Goal: Information Seeking & Learning: Check status

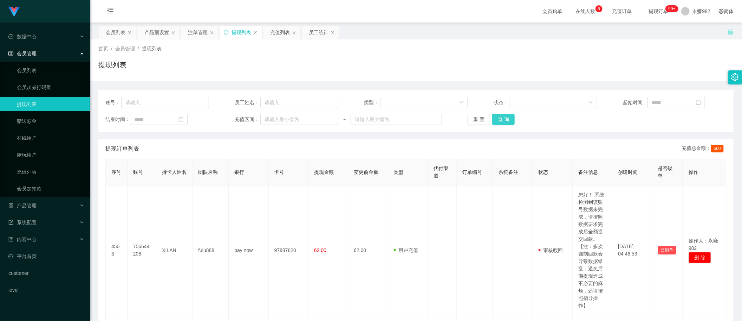
click at [502, 120] on button "查 询" at bounding box center [503, 119] width 22 height 11
click at [106, 32] on div "会员列表" at bounding box center [116, 32] width 20 height 13
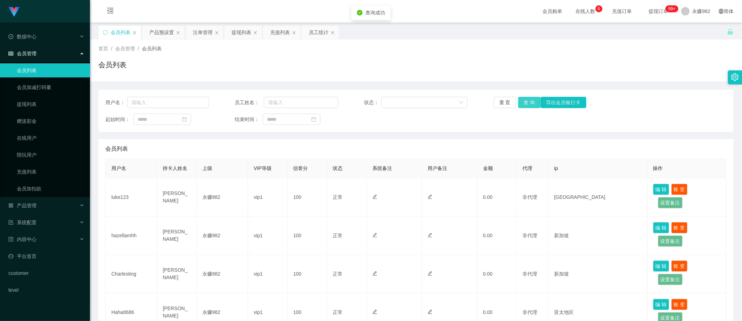
click at [531, 104] on button "查 询" at bounding box center [529, 102] width 22 height 11
click at [438, 125] on div "起始时间： 结束时间：" at bounding box center [415, 119] width 621 height 11
click at [529, 99] on button "查 询" at bounding box center [529, 102] width 22 height 11
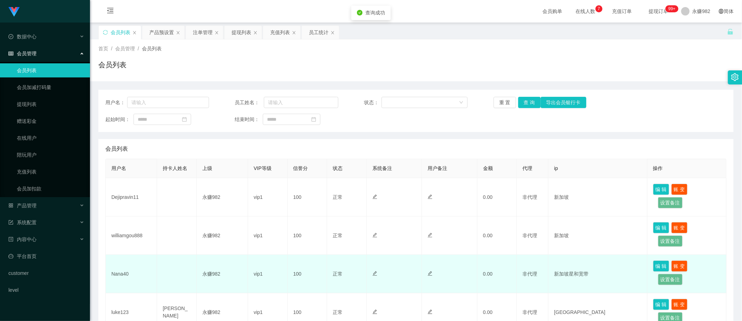
click at [120, 274] on td "Nana40" at bounding box center [131, 273] width 51 height 38
copy td "Nana40"
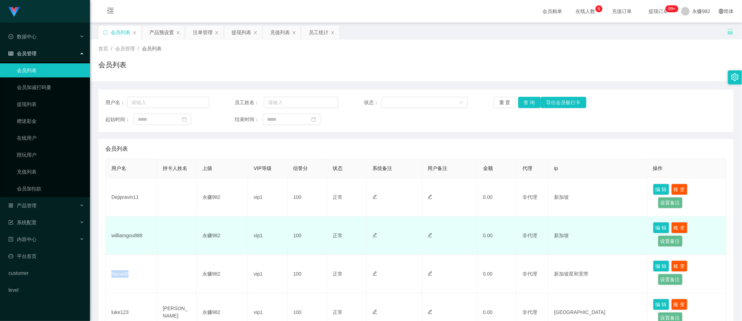
click at [127, 238] on td "williamgou888" at bounding box center [131, 235] width 51 height 38
click at [130, 234] on td "williamgou888" at bounding box center [131, 235] width 51 height 38
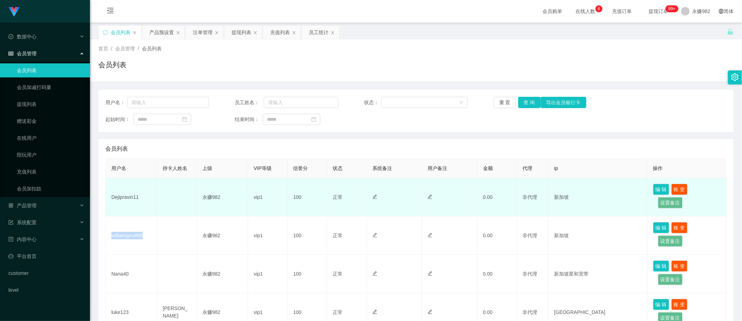
copy td "williamgou888"
click at [129, 197] on td "Dejipravin11" at bounding box center [131, 197] width 51 height 38
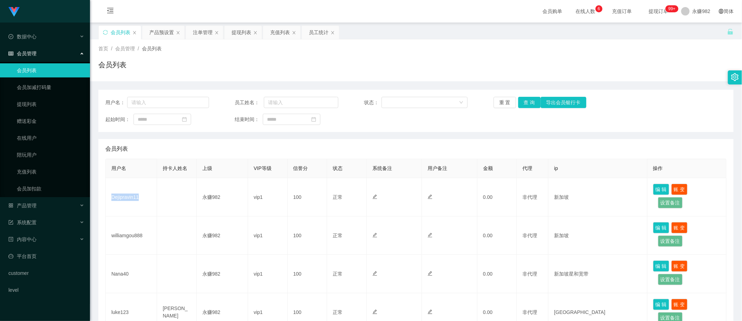
copy td "Dejipravin11"
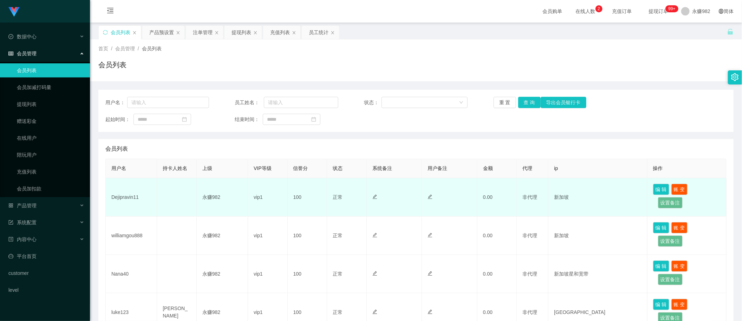
drag, startPoint x: 398, startPoint y: 206, endPoint x: 407, endPoint y: 202, distance: 9.9
click at [398, 206] on td at bounding box center [395, 197] width 56 height 38
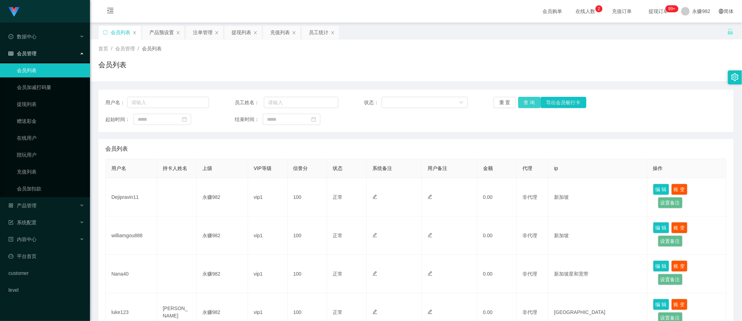
click at [527, 104] on button "查 询" at bounding box center [529, 102] width 22 height 11
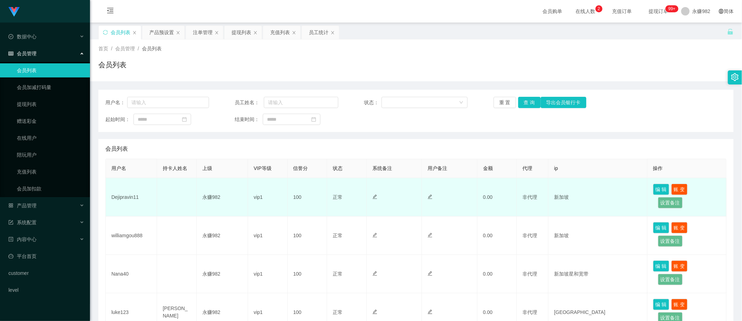
click at [285, 211] on td "vip1" at bounding box center [268, 197] width 40 height 38
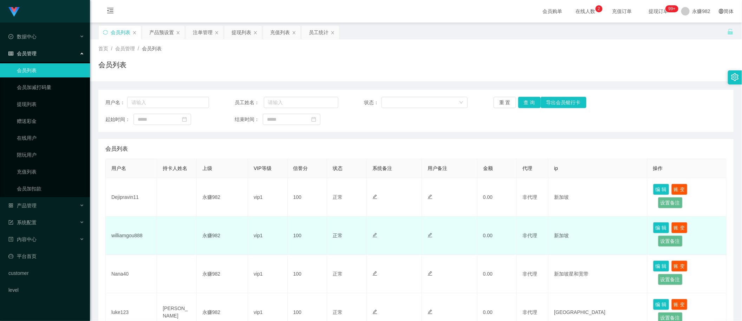
scroll to position [44, 0]
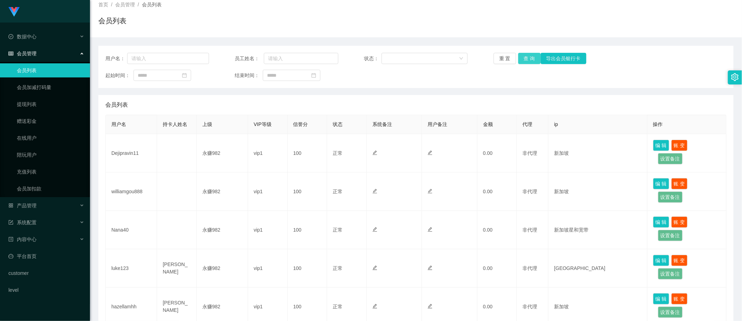
click at [524, 57] on button "查 询" at bounding box center [529, 58] width 22 height 11
click at [159, 77] on input at bounding box center [163, 75] width 58 height 11
click at [181, 178] on link "今天" at bounding box center [183, 181] width 10 height 13
type input "**********"
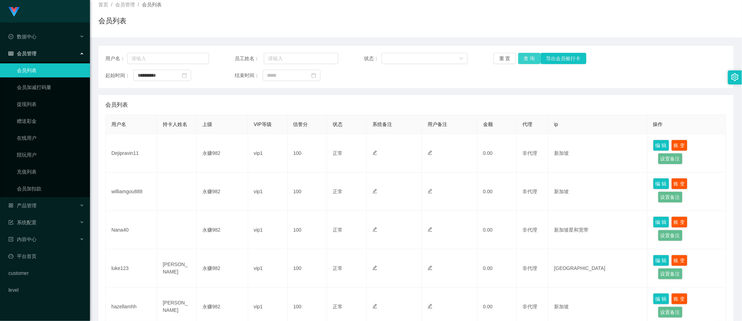
click at [528, 58] on button "查 询" at bounding box center [529, 58] width 22 height 11
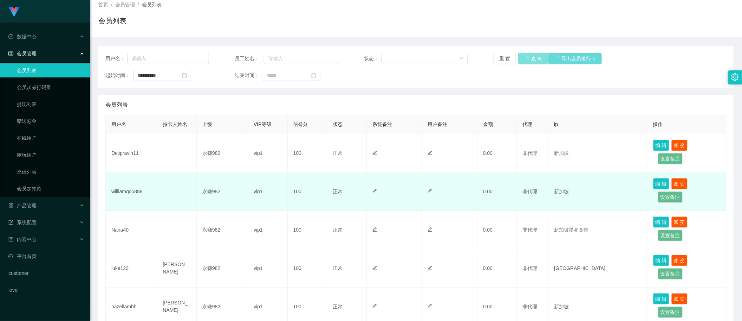
scroll to position [27, 0]
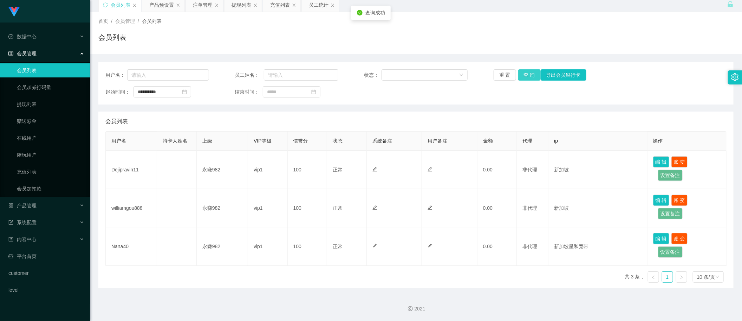
click at [533, 75] on button "查 询" at bounding box center [529, 74] width 22 height 11
click at [366, 125] on div "会员列表" at bounding box center [415, 121] width 621 height 20
click at [524, 73] on button "查 询" at bounding box center [529, 74] width 22 height 11
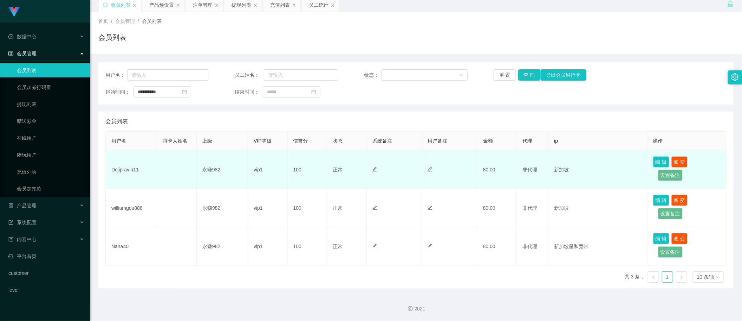
click at [393, 173] on td at bounding box center [395, 169] width 56 height 38
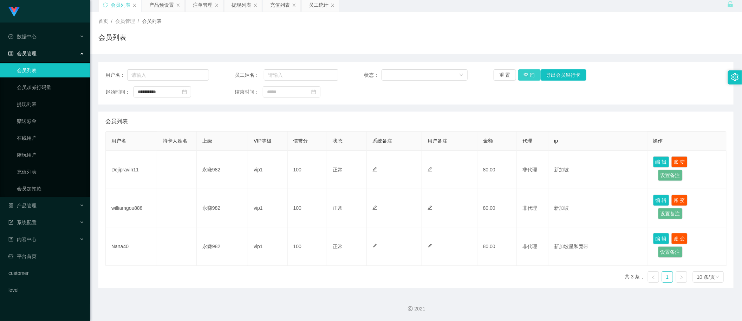
click at [531, 73] on button "查 询" at bounding box center [529, 74] width 22 height 11
click at [527, 74] on button "查 询" at bounding box center [529, 74] width 22 height 11
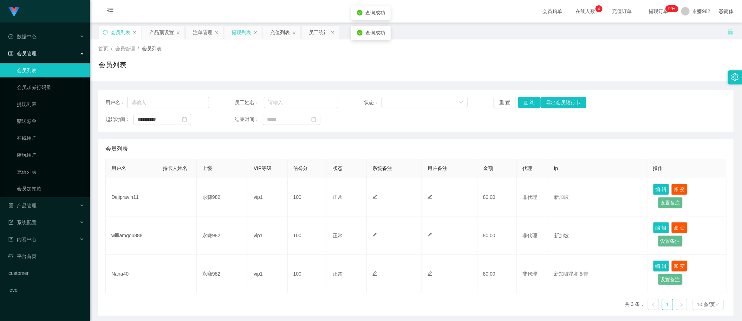
click at [241, 32] on div "提现列表" at bounding box center [242, 32] width 20 height 13
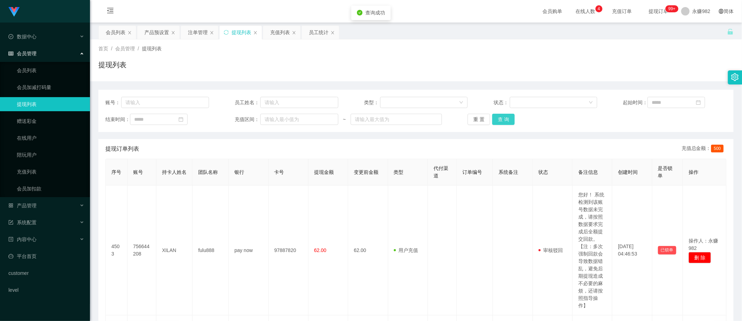
click at [499, 120] on button "查 询" at bounding box center [503, 119] width 22 height 11
click at [111, 32] on div "会员列表" at bounding box center [116, 32] width 20 height 13
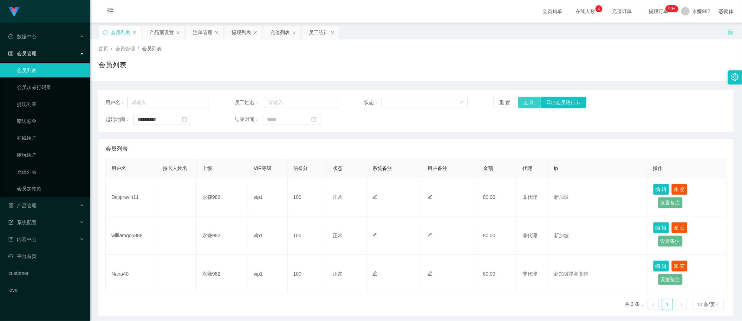
click at [526, 101] on button "查 询" at bounding box center [529, 102] width 22 height 11
click at [530, 101] on button "查 询" at bounding box center [529, 102] width 22 height 11
click at [357, 148] on div "会员列表" at bounding box center [415, 149] width 621 height 20
click at [530, 101] on button "查 询" at bounding box center [529, 102] width 22 height 11
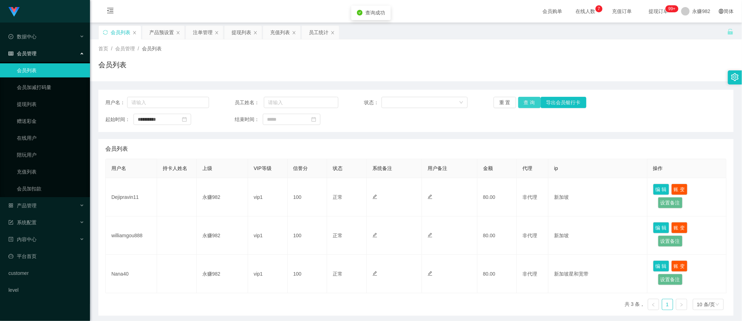
click at [530, 101] on button "查 询" at bounding box center [529, 102] width 22 height 11
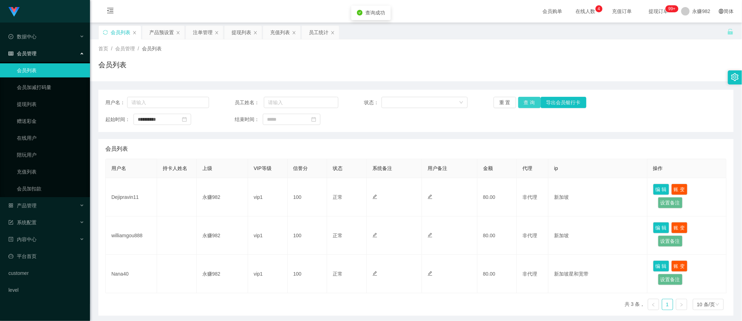
click at [530, 101] on button "查 询" at bounding box center [529, 102] width 22 height 11
drag, startPoint x: 575, startPoint y: 135, endPoint x: 503, endPoint y: 120, distance: 73.0
click at [574, 135] on div "**********" at bounding box center [416, 203] width 636 height 226
click at [530, 101] on button "查 询" at bounding box center [529, 102] width 22 height 11
click at [613, 124] on div "**********" at bounding box center [415, 119] width 621 height 11
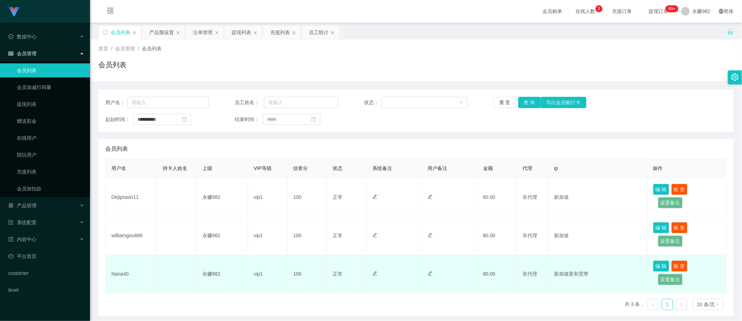
click at [116, 273] on td "Nana40" at bounding box center [131, 273] width 51 height 38
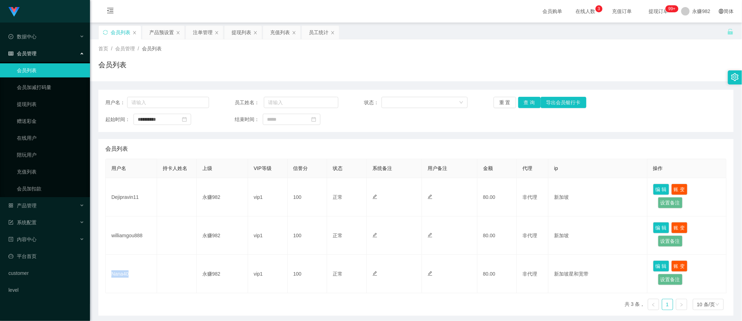
copy td "Nana40"
drag, startPoint x: 418, startPoint y: 132, endPoint x: 498, endPoint y: 110, distance: 83.8
click at [419, 132] on div "**********" at bounding box center [416, 203] width 636 height 226
click at [528, 99] on button "查 询" at bounding box center [529, 102] width 22 height 11
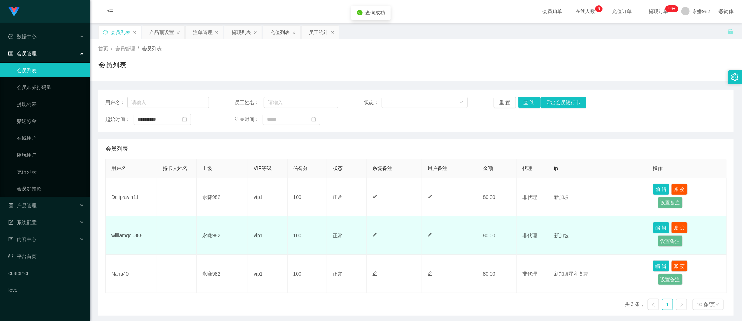
click at [128, 231] on td "williamgou888" at bounding box center [131, 235] width 51 height 38
click at [128, 237] on td "williamgou888" at bounding box center [131, 235] width 51 height 38
click at [137, 235] on td "williamgou888" at bounding box center [131, 235] width 51 height 38
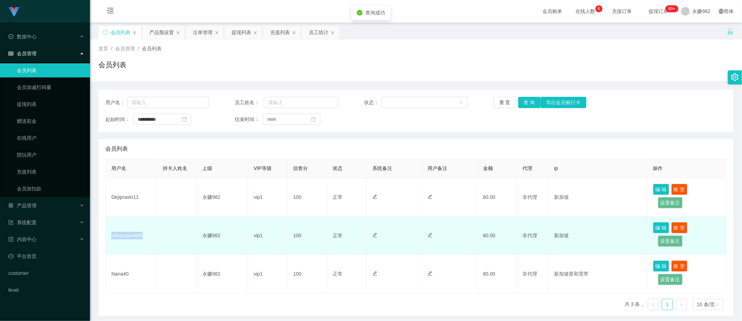
copy td "williamgou888"
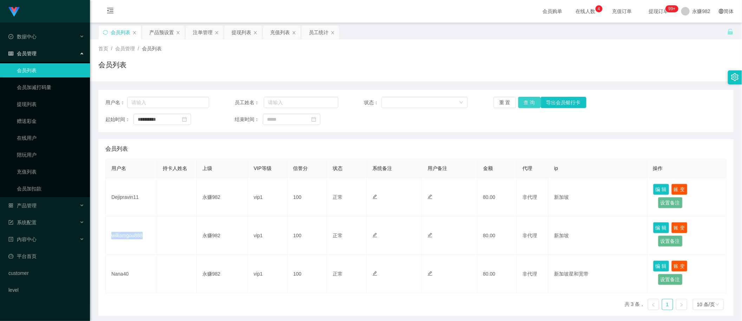
click at [529, 98] on button "查 询" at bounding box center [529, 102] width 22 height 11
click at [526, 99] on button "查 询" at bounding box center [529, 102] width 22 height 11
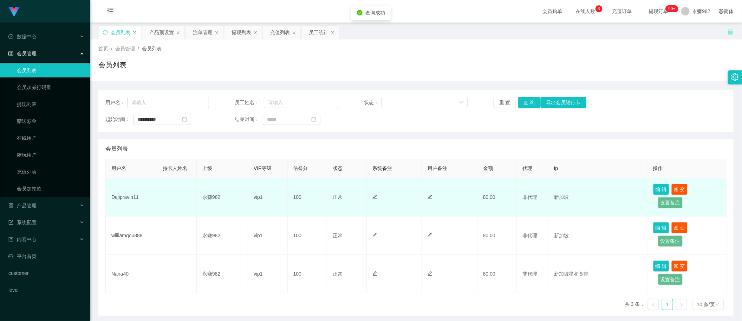
click at [124, 197] on td "Dejipravin11" at bounding box center [131, 197] width 51 height 38
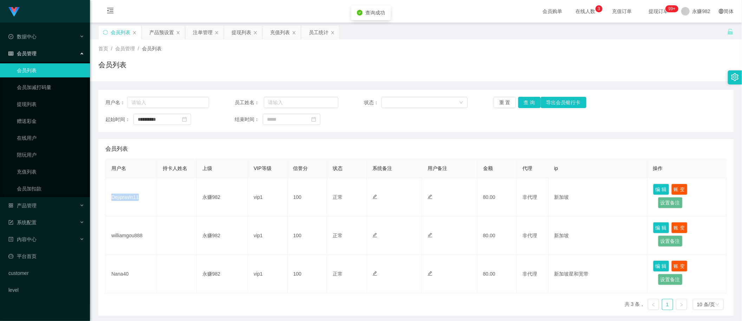
copy td "Dejipravin11"
click at [161, 36] on div "产品预设置" at bounding box center [161, 32] width 25 height 13
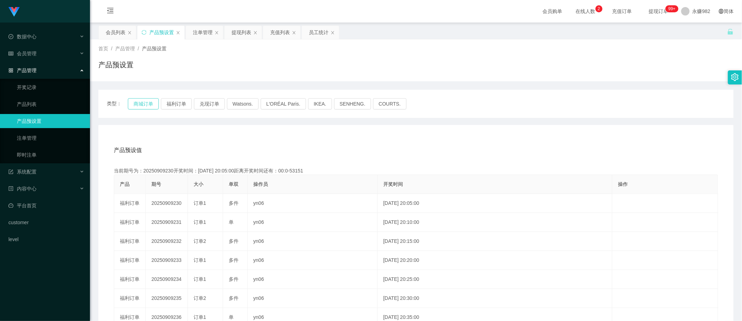
click at [147, 103] on button "商城订单" at bounding box center [143, 103] width 31 height 11
click at [175, 105] on button "福利订单" at bounding box center [176, 103] width 31 height 11
click at [204, 29] on div "注单管理" at bounding box center [203, 32] width 20 height 13
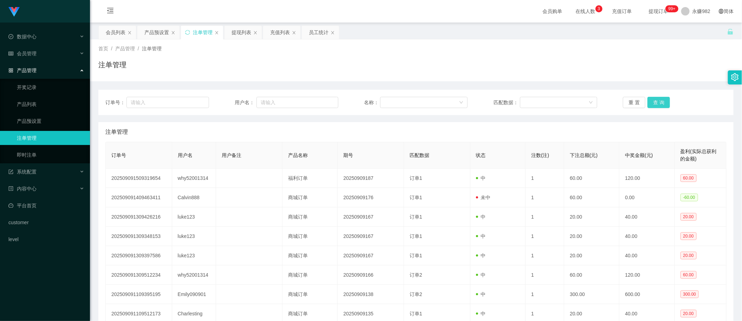
click at [653, 102] on button "查 询" at bounding box center [659, 102] width 22 height 11
click at [107, 33] on div "会员列表" at bounding box center [116, 32] width 20 height 13
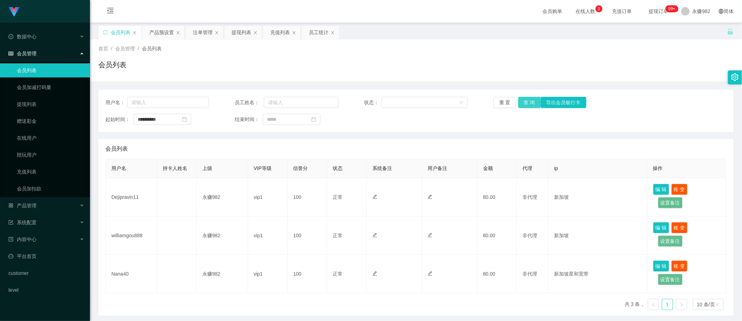
click at [521, 101] on button "查 询" at bounding box center [529, 102] width 22 height 11
click at [201, 30] on div "注单管理" at bounding box center [203, 32] width 20 height 13
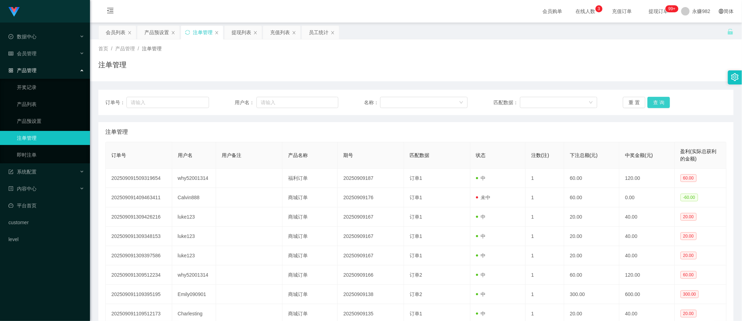
click at [651, 99] on button "查 询" at bounding box center [659, 102] width 22 height 11
click at [661, 101] on button "查 询" at bounding box center [659, 102] width 22 height 11
click at [661, 101] on div "重 置 查 询" at bounding box center [675, 102] width 104 height 11
click at [661, 101] on button "查 询" at bounding box center [659, 102] width 22 height 11
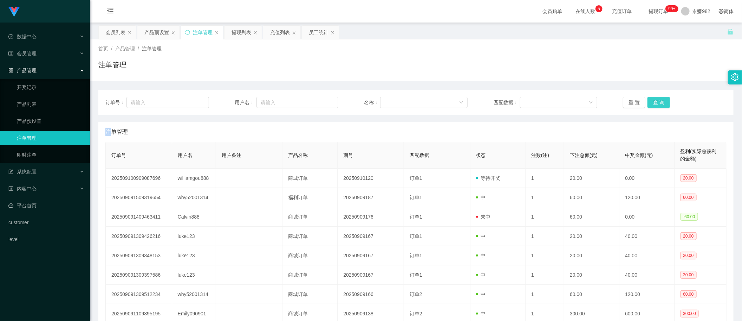
click at [661, 101] on button "查 询" at bounding box center [659, 102] width 22 height 11
click at [660, 103] on button "查 询" at bounding box center [659, 102] width 22 height 11
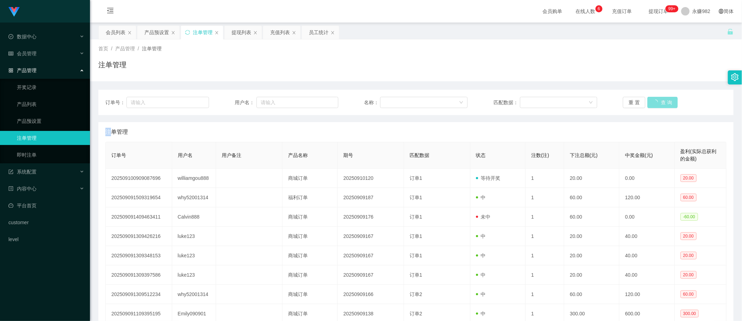
click at [660, 103] on div "重 置 查 询" at bounding box center [675, 102] width 104 height 11
click at [660, 103] on button "查 询" at bounding box center [659, 102] width 22 height 11
click at [657, 103] on button "查 询" at bounding box center [659, 102] width 22 height 11
click at [657, 98] on button "查 询" at bounding box center [659, 102] width 22 height 11
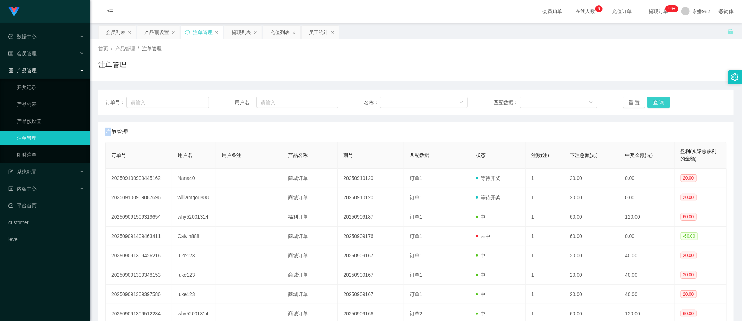
click at [657, 98] on button "查 询" at bounding box center [659, 102] width 22 height 11
click at [661, 105] on button "查 询" at bounding box center [659, 102] width 22 height 11
click at [661, 105] on div "重 置 查 询" at bounding box center [675, 102] width 104 height 11
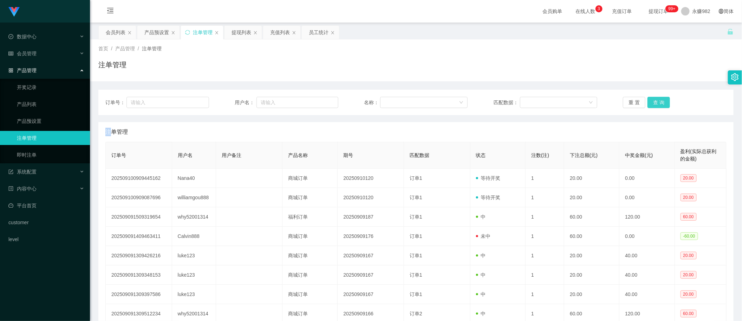
click at [661, 105] on button "查 询" at bounding box center [659, 102] width 22 height 11
click at [661, 105] on div "重 置 查 询" at bounding box center [675, 102] width 104 height 11
click at [661, 105] on button "查 询" at bounding box center [659, 102] width 22 height 11
click at [656, 101] on button "查 询" at bounding box center [659, 102] width 22 height 11
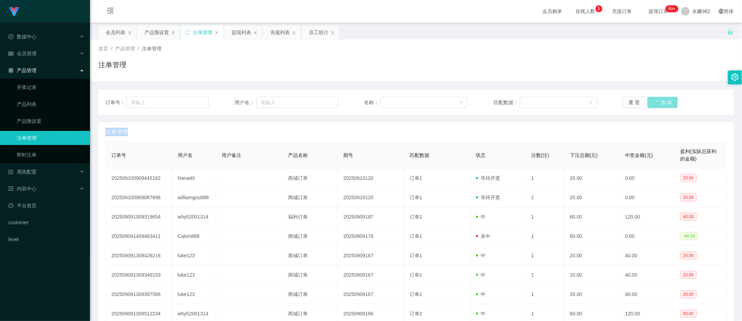
click at [656, 101] on div "重 置 查 询" at bounding box center [675, 102] width 104 height 11
click at [656, 101] on button "查 询" at bounding box center [659, 102] width 22 height 11
click at [654, 102] on button "查 询" at bounding box center [659, 102] width 22 height 11
click at [661, 104] on button "查 询" at bounding box center [659, 102] width 22 height 11
click at [658, 103] on button "查 询" at bounding box center [659, 102] width 22 height 11
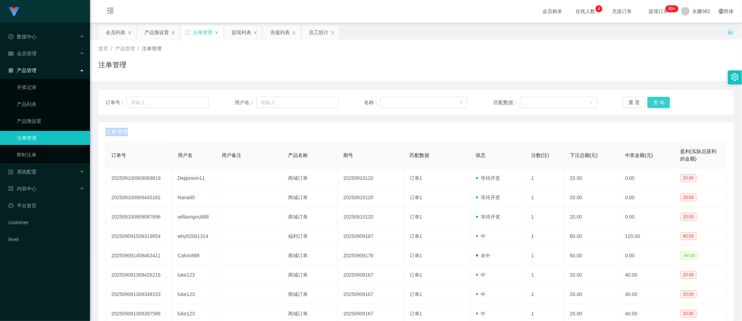
click at [658, 103] on button "查 询" at bounding box center [659, 102] width 22 height 11
click at [660, 101] on button "查 询" at bounding box center [659, 102] width 22 height 11
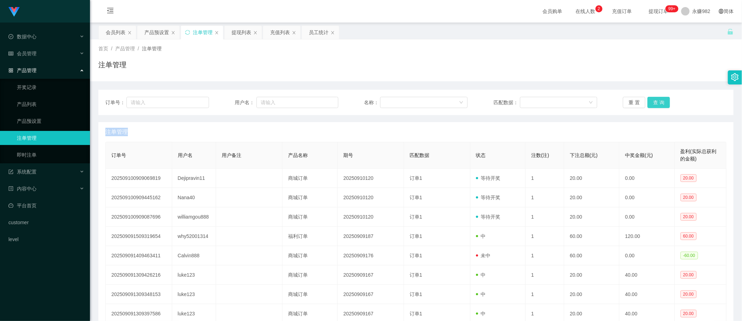
click at [660, 101] on button "查 询" at bounding box center [659, 102] width 22 height 11
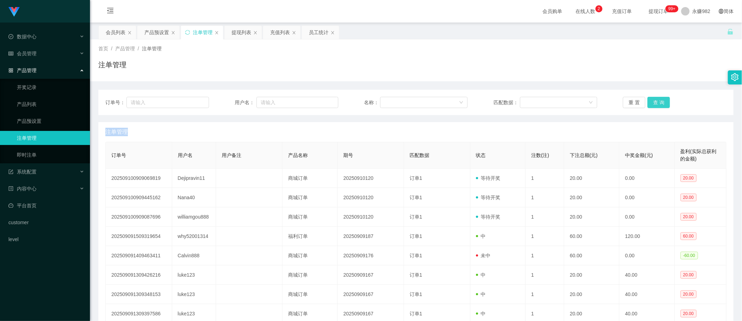
click at [660, 101] on button "查 询" at bounding box center [659, 102] width 22 height 11
click at [660, 101] on div "重 置 查 询" at bounding box center [675, 102] width 104 height 11
click at [657, 100] on button "查 询" at bounding box center [659, 102] width 22 height 11
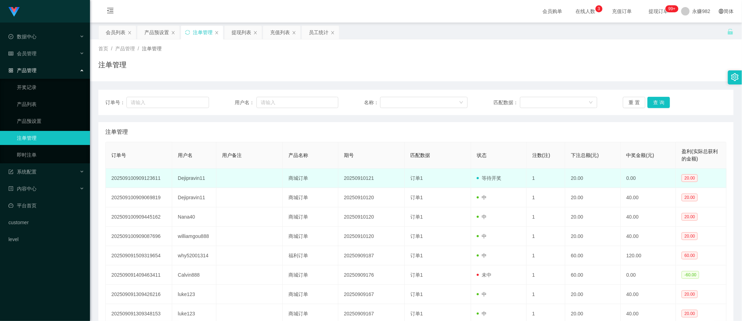
click at [199, 178] on td "Dejipravin11" at bounding box center [194, 177] width 44 height 19
copy td "Dejipravin11"
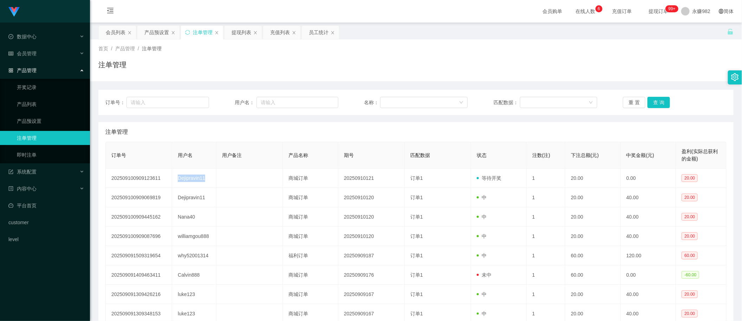
click at [380, 133] on div "注单管理" at bounding box center [415, 132] width 621 height 20
click at [651, 106] on button "查 询" at bounding box center [659, 102] width 22 height 11
click at [654, 101] on button "查 询" at bounding box center [659, 102] width 22 height 11
click at [116, 31] on div "会员列表" at bounding box center [116, 32] width 20 height 13
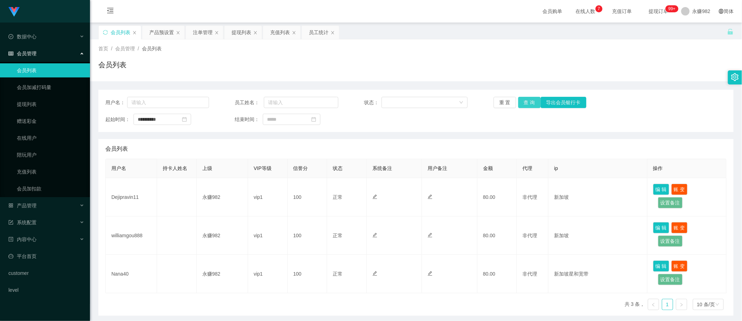
click at [521, 102] on button "查 询" at bounding box center [529, 102] width 22 height 11
click at [358, 62] on div "会员列表" at bounding box center [416, 67] width 636 height 16
click at [247, 36] on div "提现列表" at bounding box center [242, 32] width 20 height 13
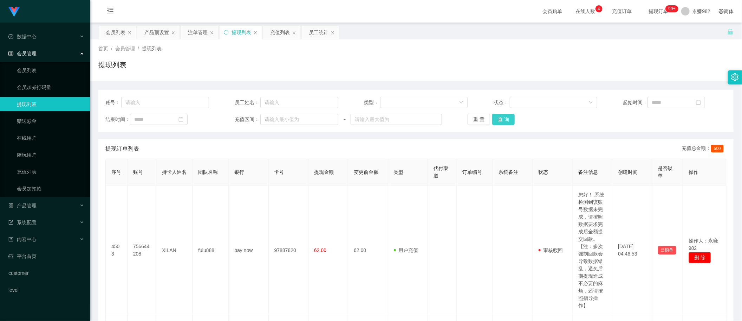
click at [507, 119] on button "查 询" at bounding box center [503, 119] width 22 height 11
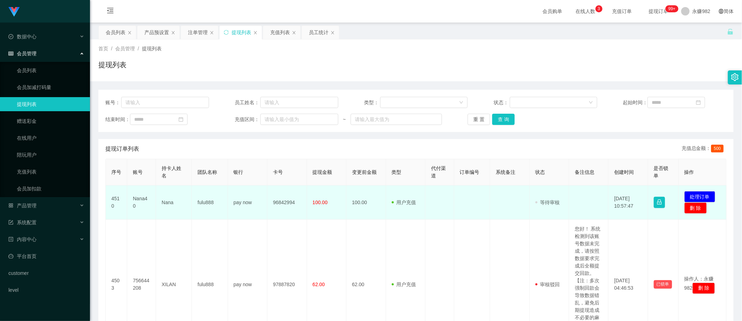
click at [140, 203] on td "Nana40" at bounding box center [141, 202] width 29 height 34
copy td "Nana40"
click at [285, 204] on td "96842994" at bounding box center [286, 202] width 39 height 34
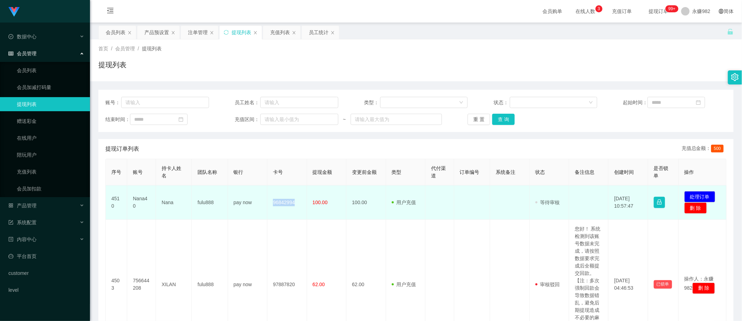
copy td "96842994"
click at [166, 201] on td "Nana" at bounding box center [174, 202] width 36 height 34
copy td "Nana"
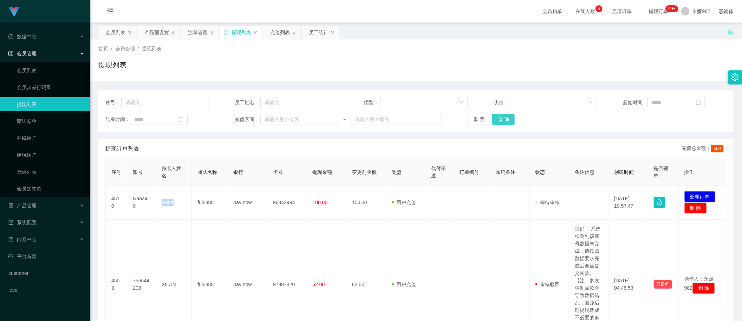
click at [506, 116] on button "查 询" at bounding box center [503, 119] width 22 height 11
click at [502, 122] on button "查 询" at bounding box center [503, 119] width 22 height 11
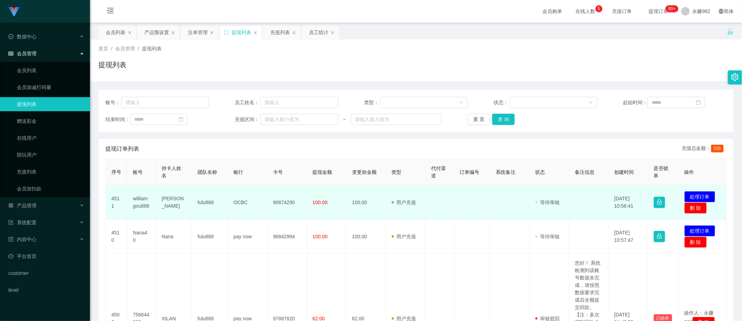
click at [142, 204] on td "williamgou888" at bounding box center [141, 202] width 29 height 34
click at [178, 204] on td "[PERSON_NAME]" at bounding box center [174, 202] width 36 height 34
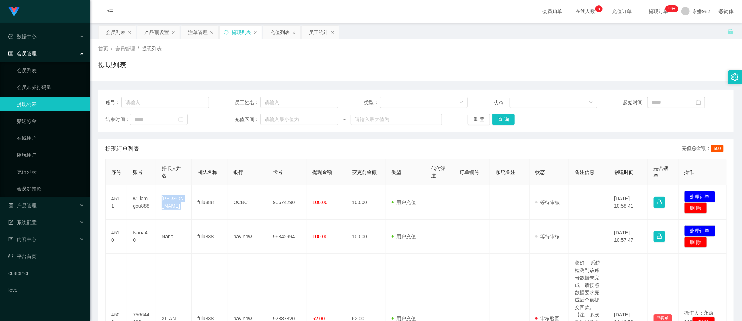
drag, startPoint x: 365, startPoint y: 163, endPoint x: 385, endPoint y: 159, distance: 21.1
click at [365, 163] on th "变更前金额" at bounding box center [366, 172] width 39 height 26
click at [505, 117] on button "查 询" at bounding box center [503, 119] width 22 height 11
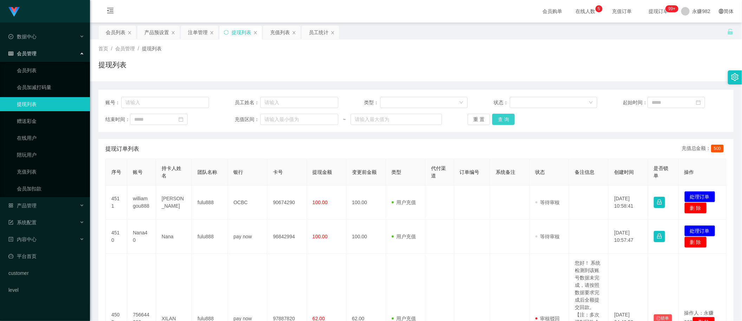
click at [505, 117] on button "查 询" at bounding box center [503, 119] width 22 height 11
click at [509, 115] on button "查 询" at bounding box center [503, 119] width 22 height 11
click at [108, 32] on div "会员列表" at bounding box center [116, 32] width 20 height 13
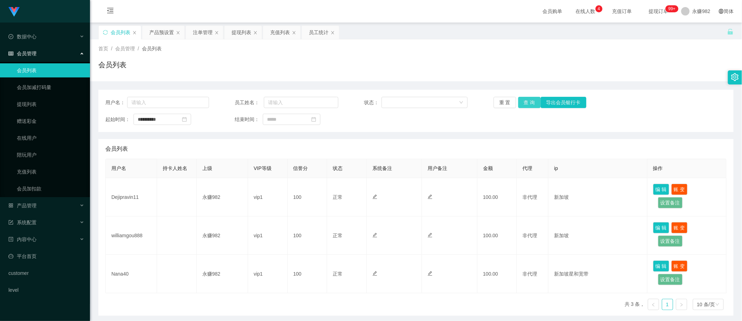
click at [524, 99] on button "查 询" at bounding box center [529, 102] width 22 height 11
click at [524, 99] on div "重 置 查 询 导出会员银行卡" at bounding box center [546, 102] width 104 height 11
click at [284, 34] on div "充值列表" at bounding box center [280, 32] width 20 height 13
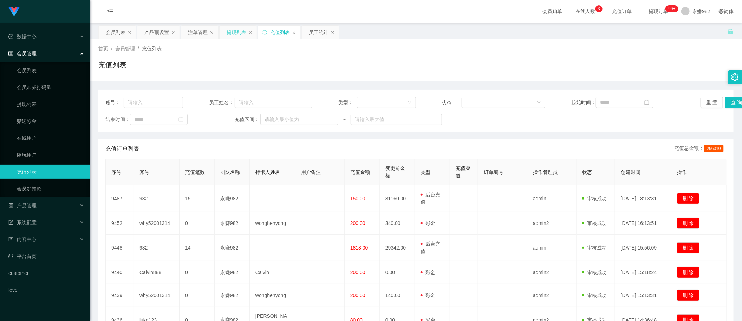
click at [239, 34] on div "提现列表" at bounding box center [237, 32] width 20 height 13
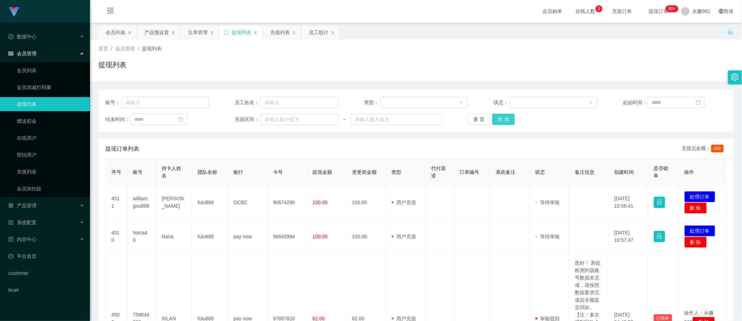
click at [505, 117] on button "查 询" at bounding box center [503, 119] width 22 height 11
click at [275, 143] on div "提现订单列表 充值总金额： 500" at bounding box center [415, 149] width 621 height 20
click at [507, 121] on button "查 询" at bounding box center [503, 119] width 22 height 11
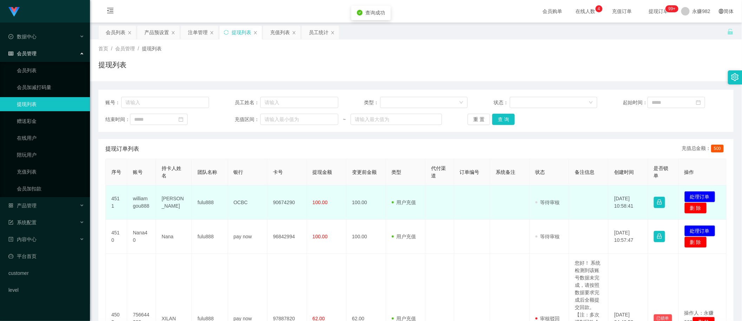
click at [135, 201] on td "williamgou888" at bounding box center [141, 202] width 29 height 34
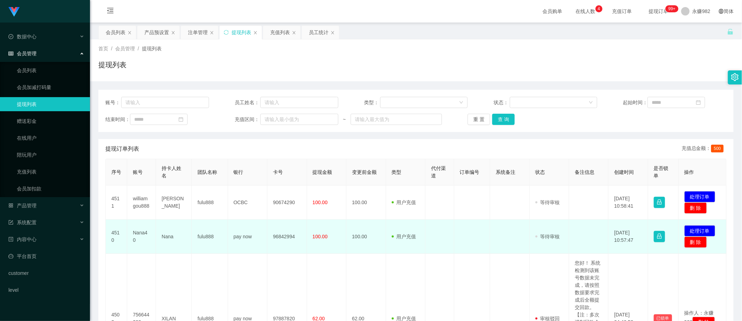
click at [139, 234] on td "Nana40" at bounding box center [141, 236] width 29 height 34
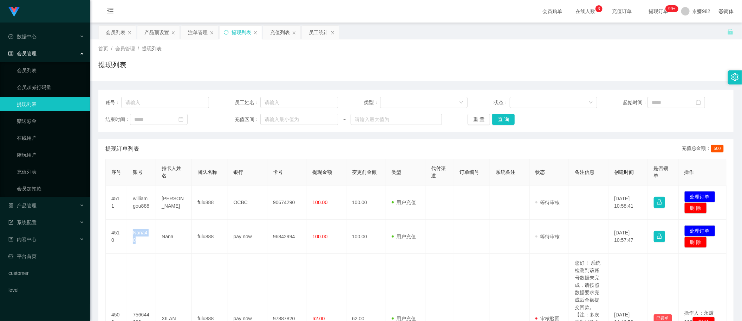
click at [400, 152] on div "提现订单列表 充值总金额： 500" at bounding box center [415, 149] width 621 height 20
click at [503, 121] on button "查 询" at bounding box center [503, 119] width 22 height 11
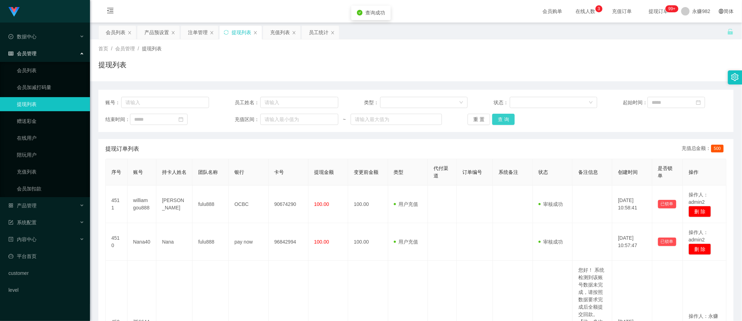
click at [503, 121] on button "查 询" at bounding box center [503, 119] width 22 height 11
click at [503, 118] on button "查 询" at bounding box center [503, 119] width 22 height 11
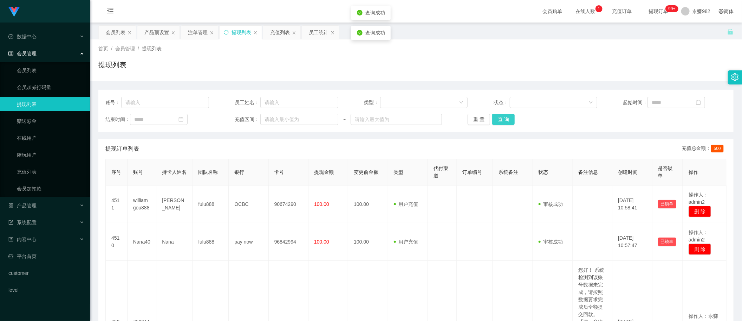
click at [503, 118] on button "查 询" at bounding box center [503, 119] width 22 height 11
click at [497, 117] on button "查 询" at bounding box center [503, 119] width 22 height 11
click at [110, 33] on div "会员列表" at bounding box center [116, 32] width 20 height 13
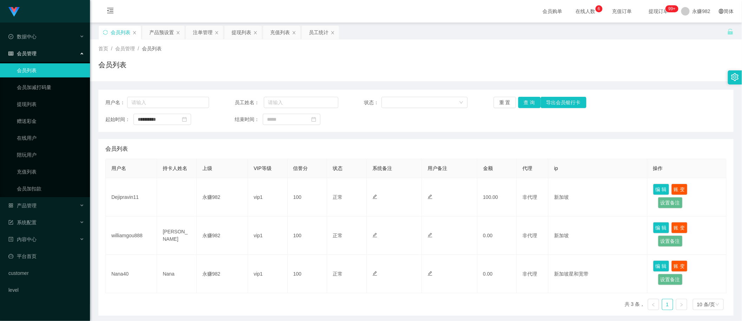
click at [526, 96] on div "**********" at bounding box center [416, 111] width 636 height 42
click at [526, 98] on button "查 询" at bounding box center [529, 102] width 22 height 11
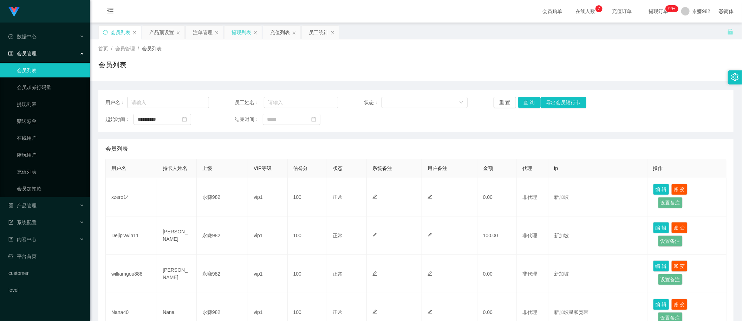
click at [244, 32] on div "提现列表" at bounding box center [242, 32] width 20 height 13
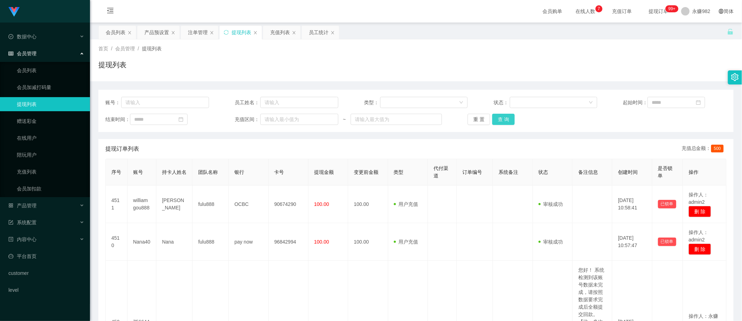
click at [501, 120] on button "查 询" at bounding box center [503, 119] width 22 height 11
drag, startPoint x: 554, startPoint y: 129, endPoint x: 549, endPoint y: 128, distance: 4.3
click at [554, 129] on div "账号： 员工姓名： 类型： 状态： 起始时间： 结束时间： 充值区间： ~ 重 置 查 询" at bounding box center [416, 111] width 636 height 42
click at [501, 116] on button "查 询" at bounding box center [503, 119] width 22 height 11
drag, startPoint x: 318, startPoint y: 143, endPoint x: 326, endPoint y: 140, distance: 8.4
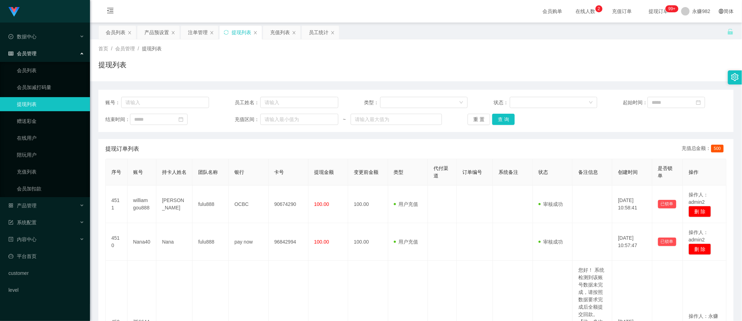
click at [318, 143] on div "提现订单列表 充值总金额： 500" at bounding box center [415, 149] width 621 height 20
click at [495, 120] on button "查 询" at bounding box center [503, 119] width 22 height 11
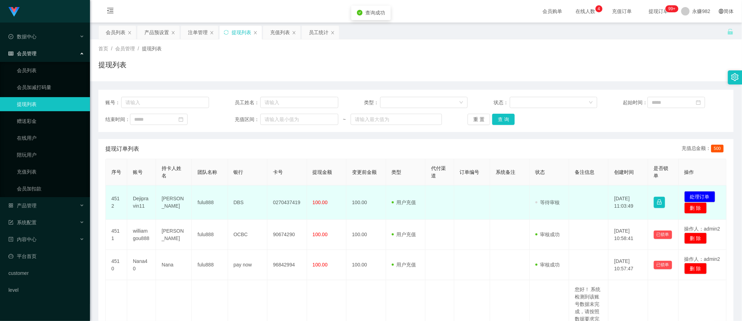
click at [176, 202] on td "[PERSON_NAME]" at bounding box center [174, 202] width 36 height 34
drag, startPoint x: 359, startPoint y: 190, endPoint x: 307, endPoint y: 195, distance: 52.6
click at [359, 190] on td "100.00" at bounding box center [366, 202] width 39 height 34
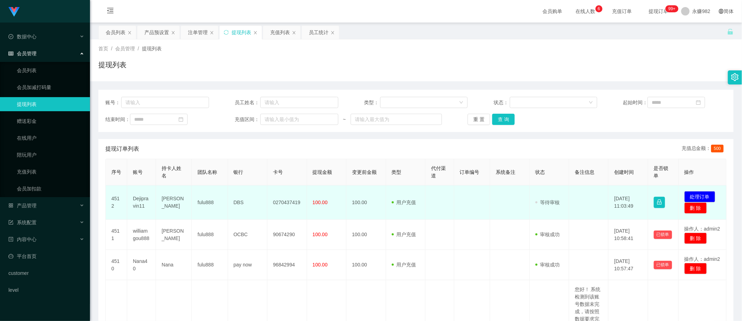
click at [171, 204] on td "[PERSON_NAME]" at bounding box center [174, 202] width 36 height 34
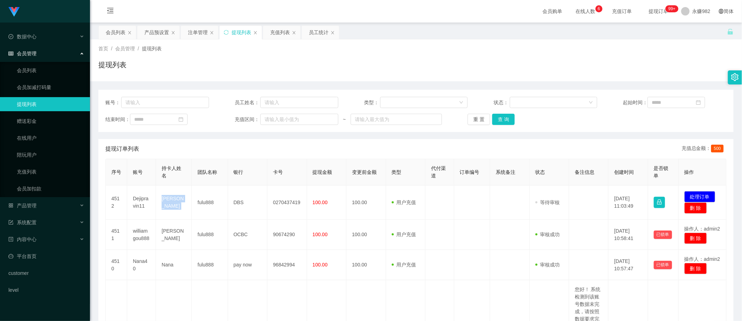
click at [318, 147] on div "提现订单列表 充值总金额： 500" at bounding box center [415, 149] width 621 height 20
click at [505, 121] on button "查 询" at bounding box center [503, 119] width 22 height 11
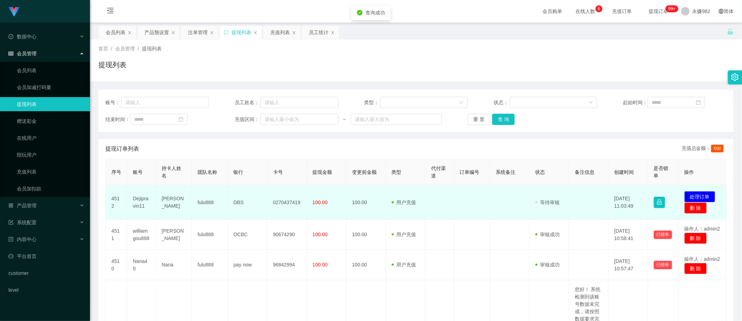
click at [136, 199] on td "Dejipravin11" at bounding box center [141, 202] width 29 height 34
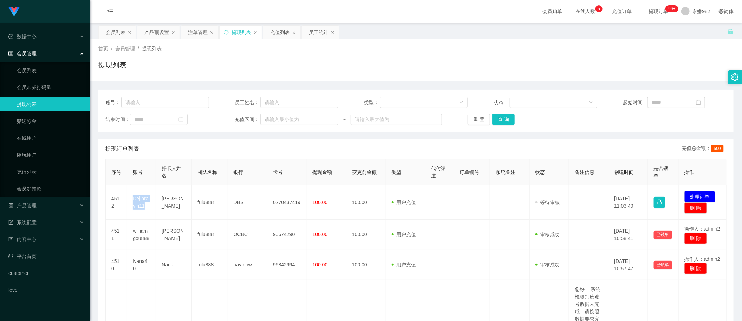
drag, startPoint x: 431, startPoint y: 143, endPoint x: 437, endPoint y: 143, distance: 6.0
click at [431, 143] on div "提现订单列表 充值总金额： 500" at bounding box center [415, 149] width 621 height 20
click at [500, 120] on button "查 询" at bounding box center [503, 119] width 22 height 11
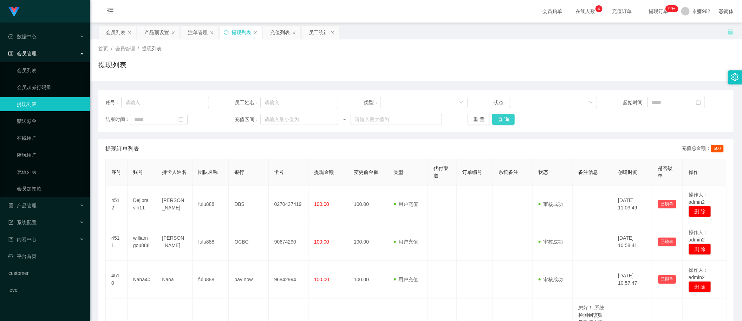
click at [505, 117] on button "查 询" at bounding box center [503, 119] width 22 height 11
drag, startPoint x: 120, startPoint y: 26, endPoint x: 152, endPoint y: 45, distance: 36.8
click at [119, 27] on div "会员列表" at bounding box center [116, 32] width 20 height 13
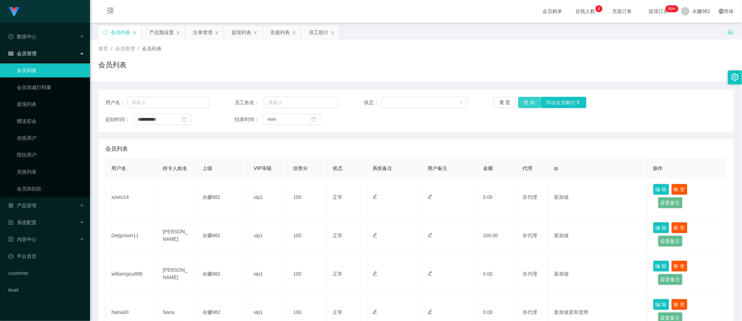
click at [518, 102] on button "查 询" at bounding box center [529, 102] width 22 height 11
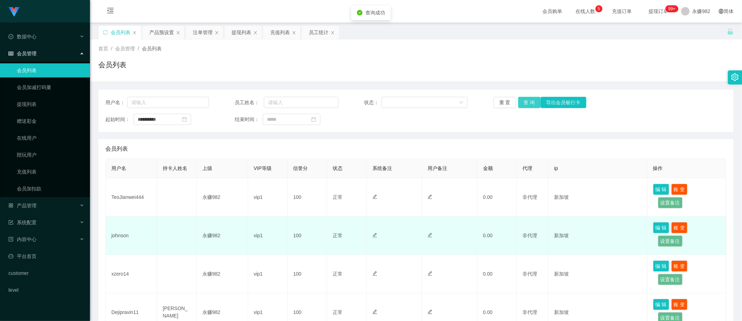
scroll to position [88, 0]
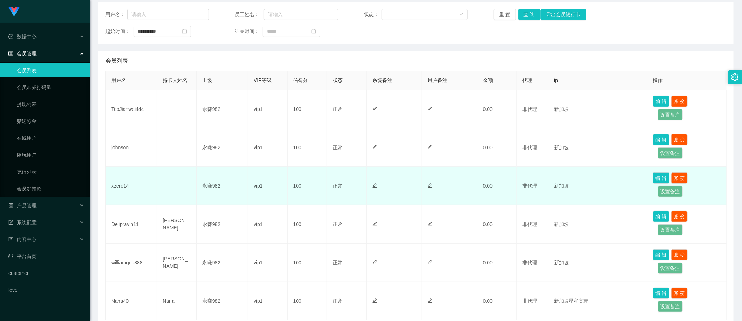
click at [120, 186] on td "xzero14" at bounding box center [131, 186] width 51 height 38
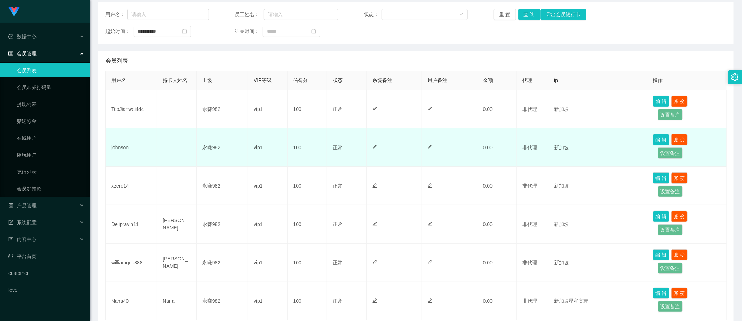
click at [118, 149] on td "johnson" at bounding box center [131, 147] width 51 height 38
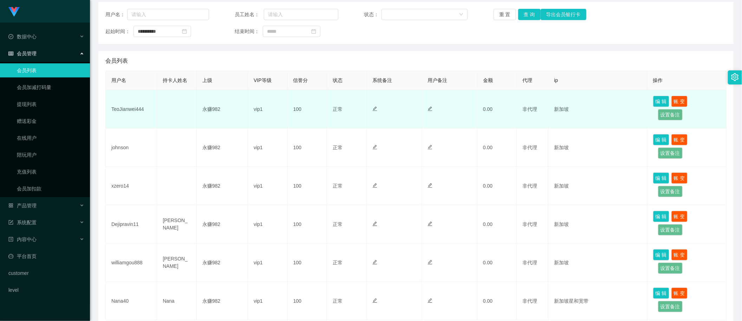
click at [130, 109] on td "TeoJianwei444" at bounding box center [131, 109] width 51 height 38
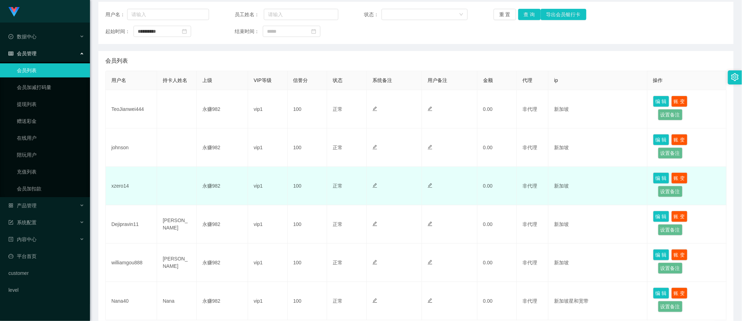
click at [120, 182] on td "xzero14" at bounding box center [131, 186] width 51 height 38
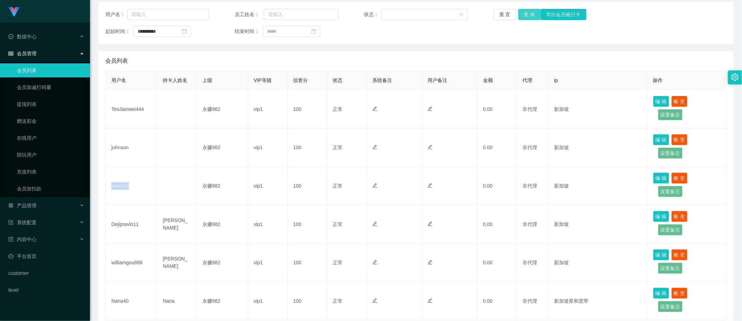
click at [522, 13] on button "查 询" at bounding box center [529, 14] width 22 height 11
click at [462, 56] on div "会员列表" at bounding box center [415, 61] width 621 height 20
click at [527, 15] on button "查 询" at bounding box center [529, 14] width 22 height 11
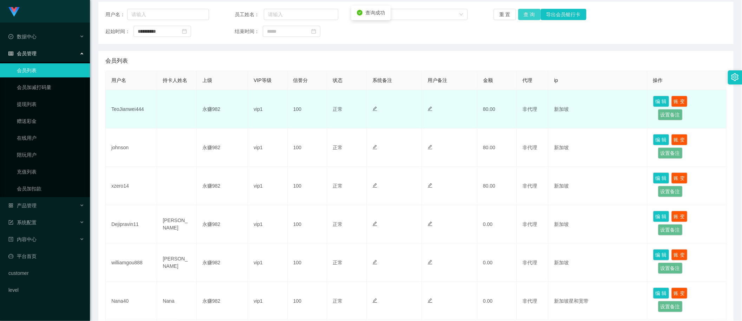
scroll to position [0, 0]
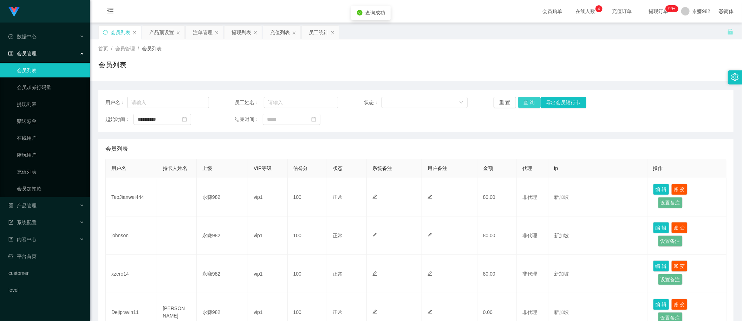
click at [525, 102] on button "查 询" at bounding box center [529, 102] width 22 height 11
click at [521, 103] on button "查 询" at bounding box center [529, 102] width 22 height 11
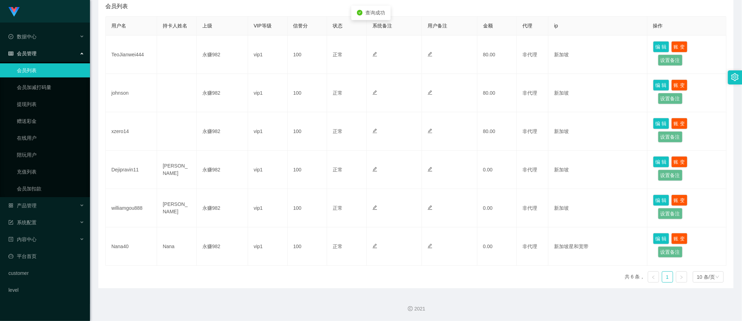
scroll to position [55, 0]
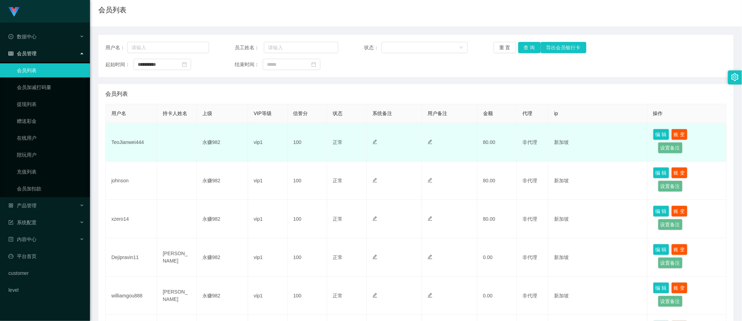
click at [264, 149] on td "vip1" at bounding box center [268, 142] width 40 height 38
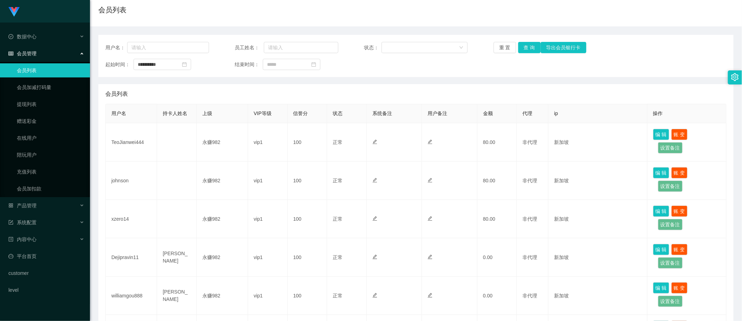
scroll to position [0, 0]
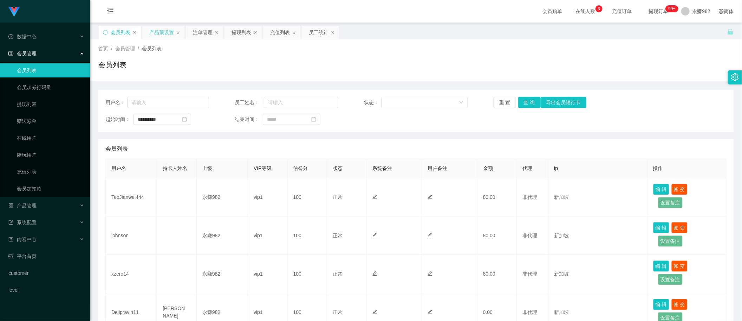
click at [162, 30] on div "产品预设置" at bounding box center [161, 32] width 25 height 13
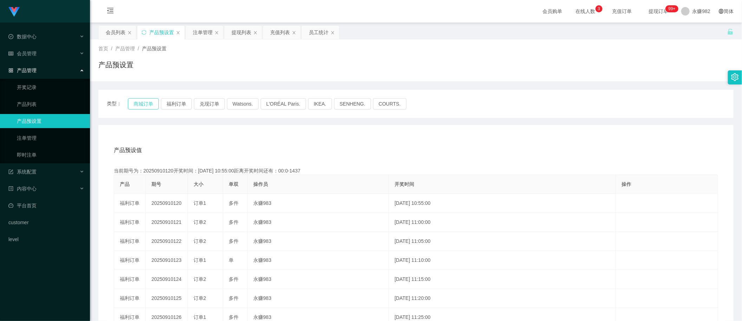
click at [148, 106] on button "商城订单" at bounding box center [143, 103] width 31 height 11
drag, startPoint x: 118, startPoint y: 34, endPoint x: 136, endPoint y: 43, distance: 20.1
click at [118, 34] on div "会员列表" at bounding box center [116, 32] width 20 height 13
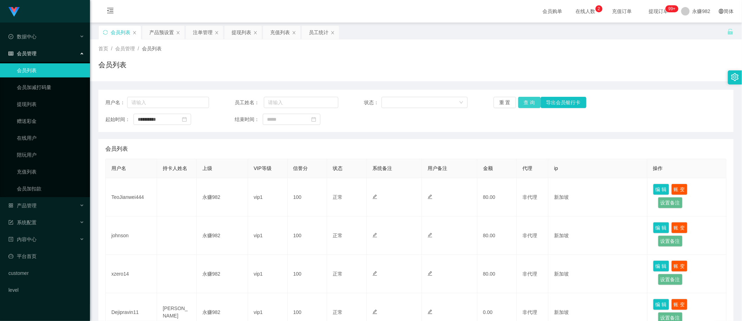
click at [530, 99] on button "查 询" at bounding box center [529, 102] width 22 height 11
click at [162, 30] on div "产品预设置" at bounding box center [161, 32] width 25 height 13
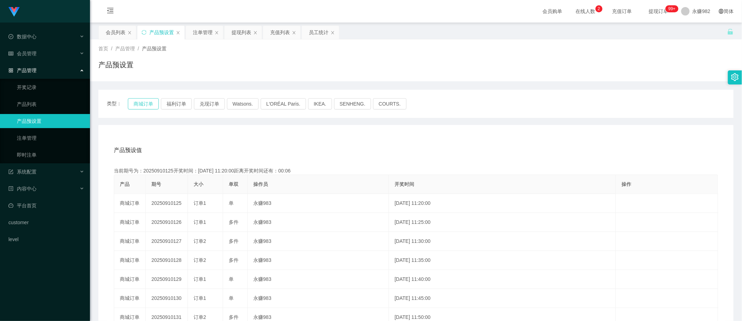
click at [140, 101] on button "商城订单" at bounding box center [143, 103] width 31 height 11
click at [203, 37] on div "注单管理" at bounding box center [203, 32] width 20 height 13
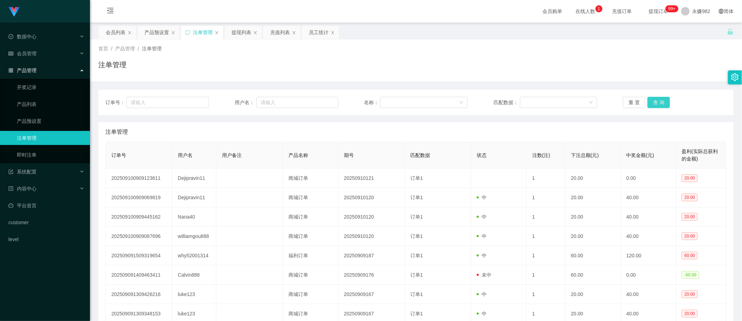
click at [662, 104] on button "查 询" at bounding box center [659, 102] width 22 height 11
click at [656, 101] on button "查 询" at bounding box center [659, 102] width 22 height 11
click at [664, 99] on button "查 询" at bounding box center [659, 102] width 22 height 11
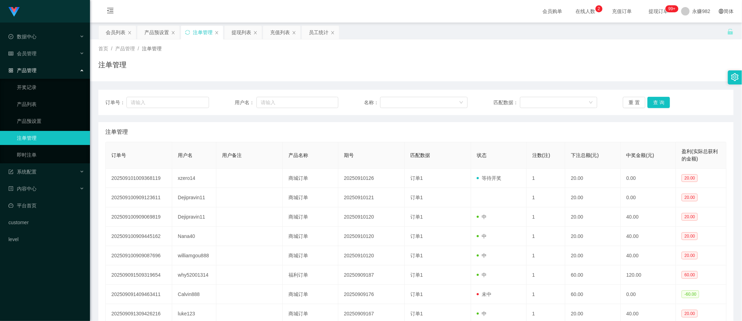
click at [520, 135] on div "注单管理" at bounding box center [415, 132] width 621 height 20
click at [651, 106] on button "查 询" at bounding box center [659, 102] width 22 height 11
click at [115, 34] on div "会员列表" at bounding box center [116, 32] width 20 height 13
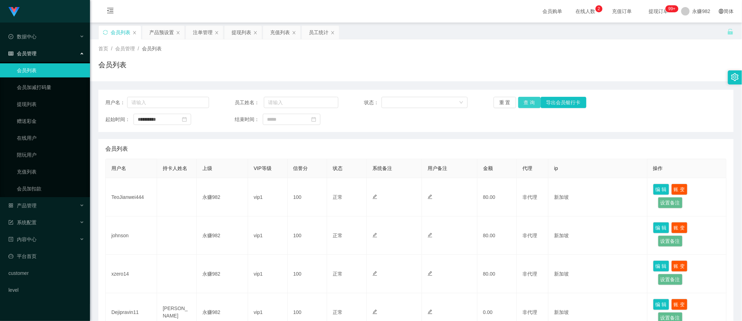
click at [521, 100] on button "查 询" at bounding box center [529, 102] width 22 height 11
click at [203, 33] on div "注单管理" at bounding box center [203, 32] width 20 height 13
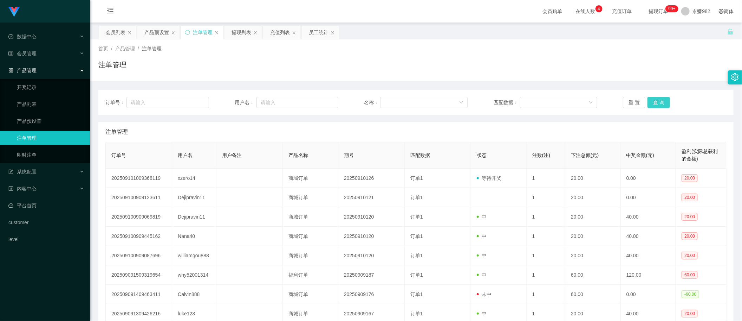
click at [658, 103] on button "查 询" at bounding box center [659, 102] width 22 height 11
click at [650, 102] on button "查 询" at bounding box center [659, 102] width 22 height 11
click at [112, 35] on div "会员列表" at bounding box center [116, 32] width 20 height 13
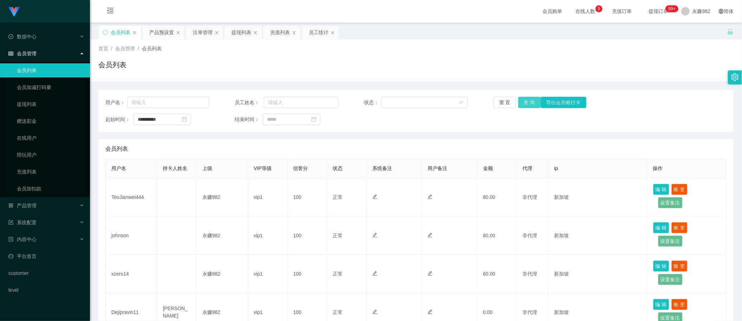
click at [523, 101] on button "查 询" at bounding box center [529, 102] width 22 height 11
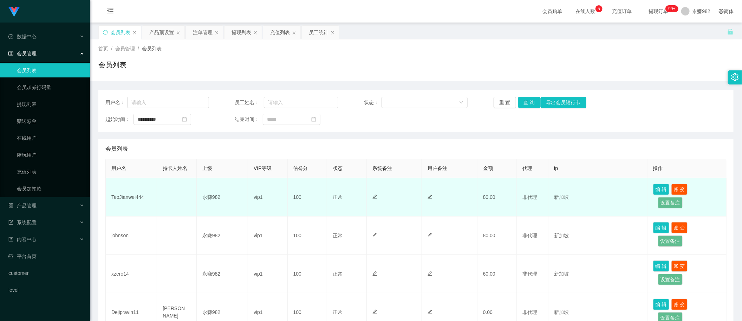
click at [135, 195] on td "TeoJianwei444" at bounding box center [131, 197] width 51 height 38
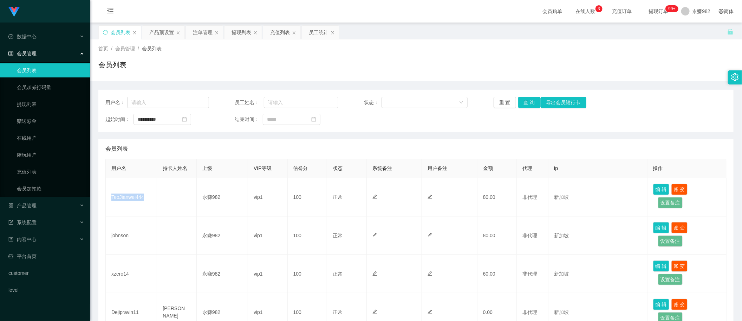
click at [372, 124] on div "**********" at bounding box center [415, 119] width 621 height 11
click at [522, 103] on button "查 询" at bounding box center [529, 102] width 22 height 11
click at [353, 78] on div "首页 / 会员管理 / 会员列表 / 会员列表" at bounding box center [416, 60] width 652 height 42
click at [244, 34] on div "提现列表" at bounding box center [242, 32] width 20 height 13
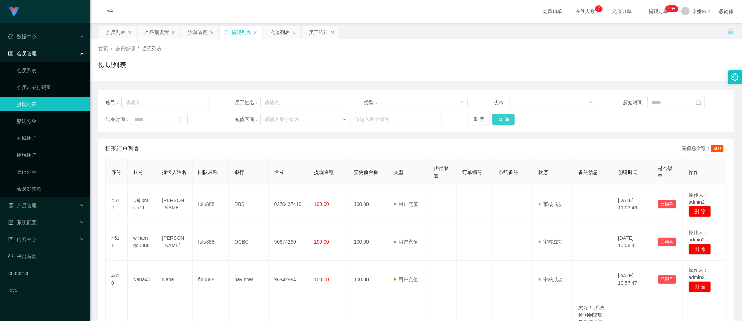
click at [507, 120] on button "查 询" at bounding box center [503, 119] width 22 height 11
click at [150, 30] on div "产品预设置" at bounding box center [156, 32] width 25 height 13
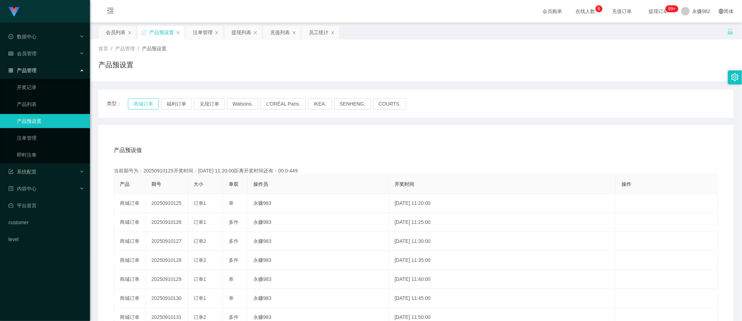
click at [150, 102] on button "商城订单" at bounding box center [143, 103] width 31 height 11
drag, startPoint x: 469, startPoint y: 156, endPoint x: 451, endPoint y: 150, distance: 19.4
click at [469, 156] on div "产品预设值 添加期号" at bounding box center [416, 150] width 605 height 20
click at [238, 34] on div "提现列表" at bounding box center [242, 32] width 20 height 13
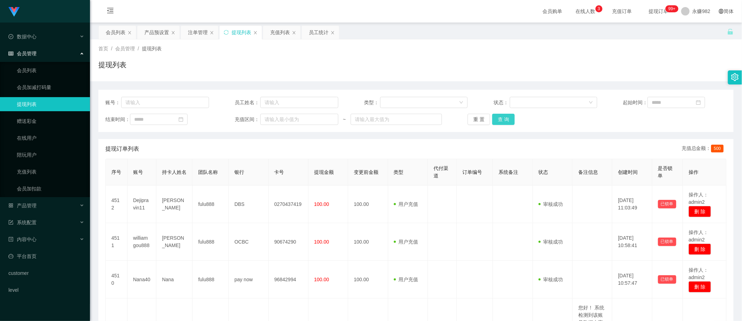
click at [499, 120] on button "查 询" at bounding box center [503, 119] width 22 height 11
click at [118, 34] on div "会员列表" at bounding box center [116, 32] width 20 height 13
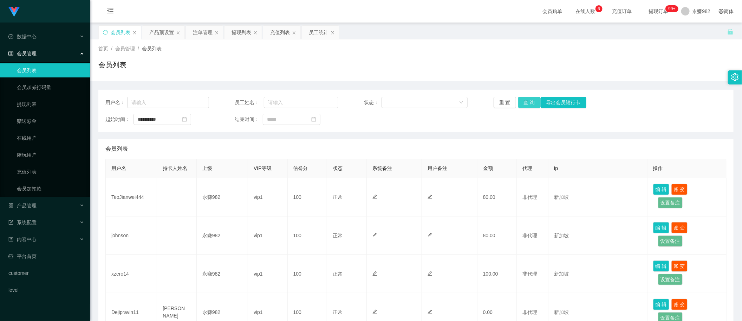
click at [524, 101] on button "查 询" at bounding box center [529, 102] width 22 height 11
click at [238, 32] on div "提现列表" at bounding box center [242, 32] width 20 height 13
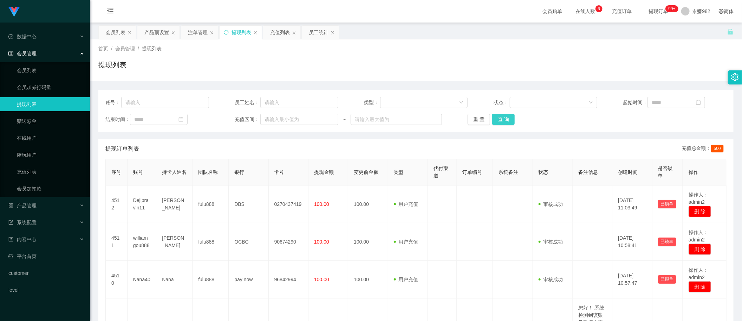
click at [496, 118] on button "查 询" at bounding box center [503, 119] width 22 height 11
click at [195, 34] on div "注单管理" at bounding box center [198, 32] width 20 height 13
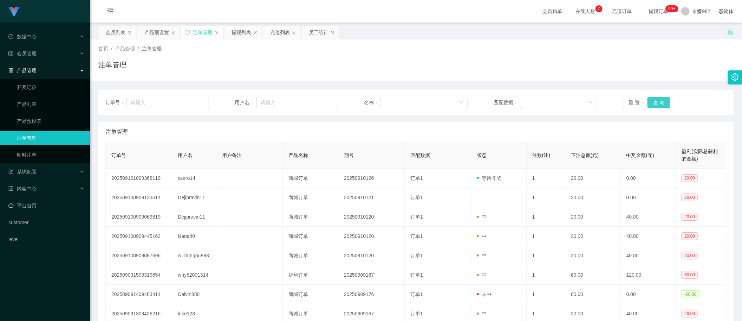
click at [651, 103] on button "查 询" at bounding box center [659, 102] width 22 height 11
click at [623, 120] on div "订单号： 用户名： 名称： 匹配数据： 重 置 查 询 注单管理 订单号 用户名 用户备注 产品名称 期号 匹配数据 状态 注数(注) 下注总额(元) 中奖金…" at bounding box center [416, 237] width 636 height 295
click at [658, 96] on div "订单号： 用户名： 名称： 匹配数据： 重 置 查 询" at bounding box center [416, 102] width 636 height 25
click at [658, 99] on button "查 询" at bounding box center [659, 102] width 22 height 11
click at [245, 33] on div "提现列表" at bounding box center [242, 32] width 20 height 13
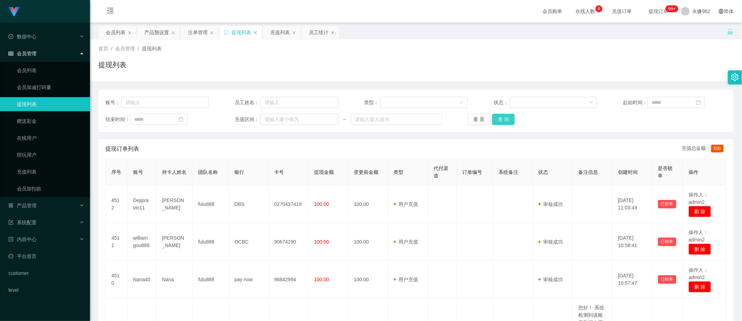
click at [507, 120] on button "查 询" at bounding box center [503, 119] width 22 height 11
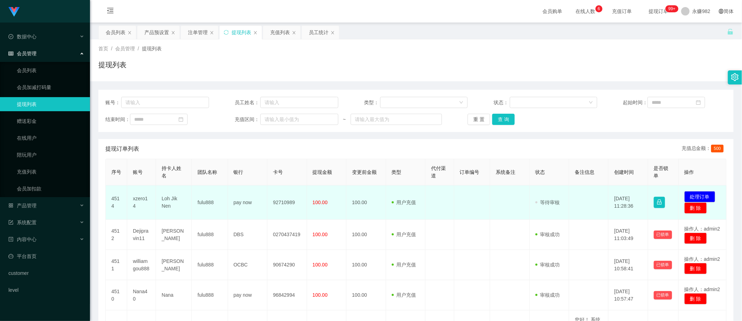
click at [136, 200] on td "xzero14" at bounding box center [141, 202] width 29 height 34
click at [164, 201] on td "Loh Jik Nen" at bounding box center [174, 202] width 36 height 34
click at [165, 201] on td "Loh Jik Nen" at bounding box center [174, 202] width 36 height 34
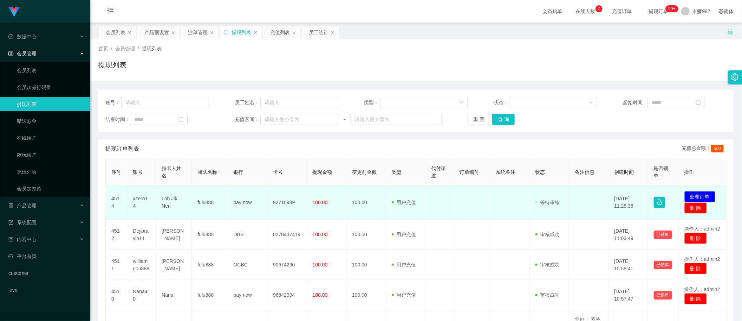
click at [280, 202] on td "92710989" at bounding box center [286, 202] width 39 height 34
click at [138, 201] on td "xzero14" at bounding box center [141, 202] width 29 height 34
click at [438, 212] on td at bounding box center [440, 202] width 29 height 34
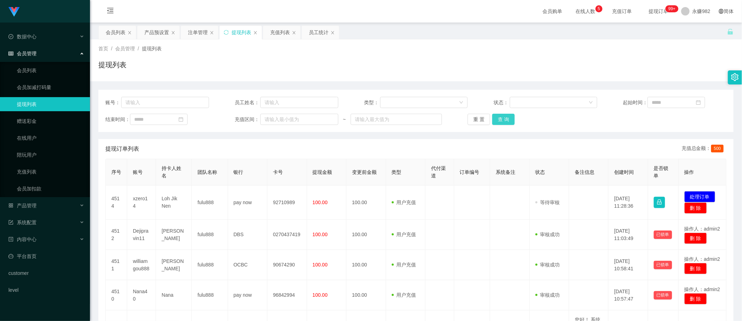
click at [499, 118] on button "查 询" at bounding box center [503, 119] width 22 height 11
click at [504, 122] on button "查 询" at bounding box center [503, 119] width 22 height 11
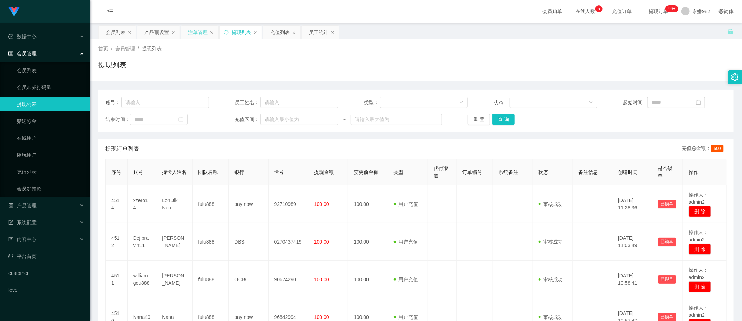
click at [194, 36] on div "注单管理" at bounding box center [198, 32] width 20 height 13
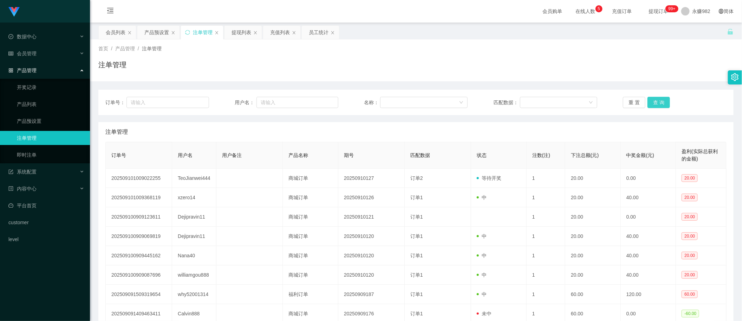
click at [652, 101] on button "查 询" at bounding box center [659, 102] width 22 height 11
click at [131, 134] on div "注单管理" at bounding box center [415, 132] width 621 height 20
click at [658, 104] on button "查 询" at bounding box center [659, 102] width 22 height 11
click at [114, 31] on div "会员列表" at bounding box center [116, 32] width 20 height 13
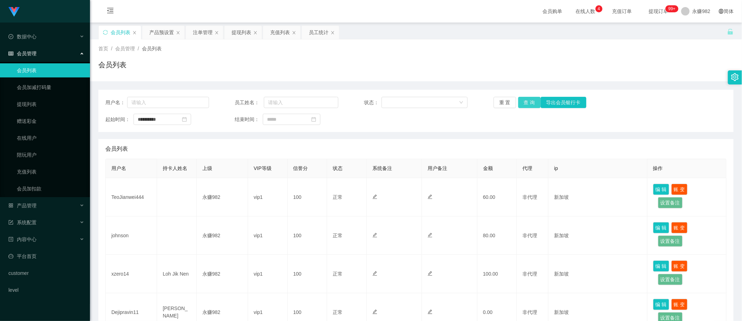
click at [528, 103] on button "查 询" at bounding box center [529, 102] width 22 height 11
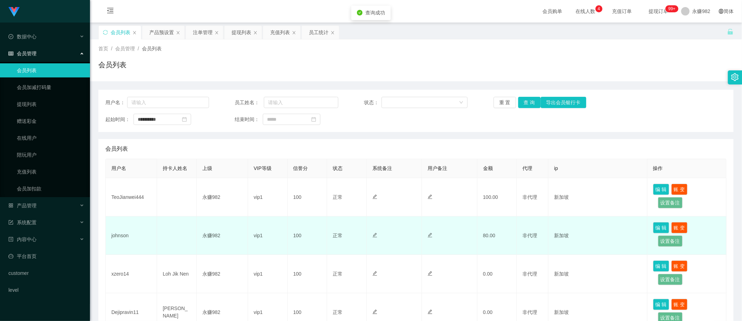
click at [121, 236] on td "johnson" at bounding box center [131, 235] width 51 height 38
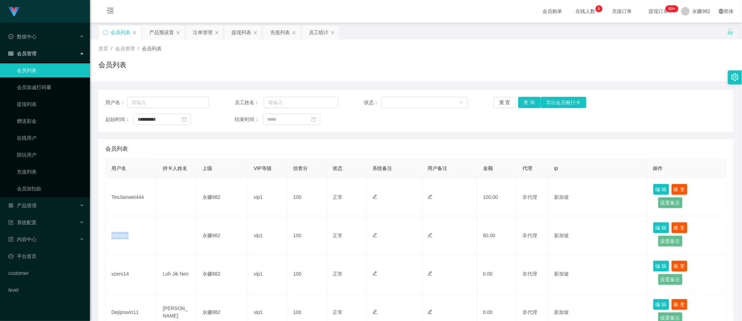
click at [512, 136] on div "**********" at bounding box center [416, 260] width 636 height 341
click at [241, 34] on div "提现列表" at bounding box center [242, 32] width 20 height 13
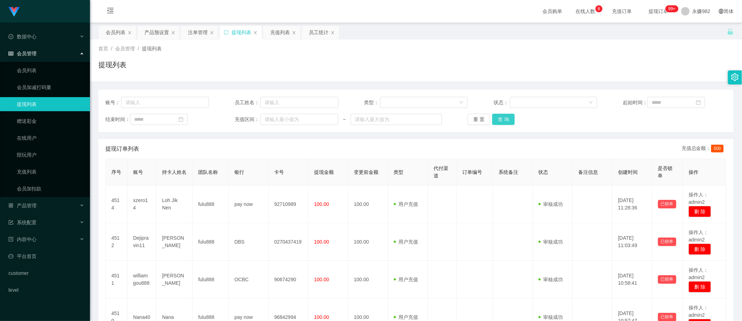
click at [501, 118] on button "查 询" at bounding box center [503, 119] width 22 height 11
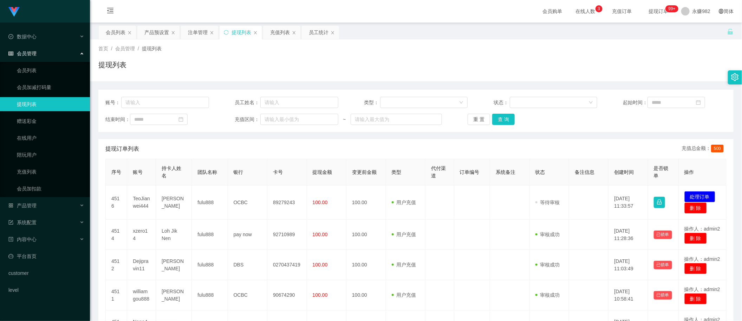
click at [299, 141] on div "提现订单列表 充值总金额： 500" at bounding box center [415, 149] width 621 height 20
drag, startPoint x: 501, startPoint y: 143, endPoint x: 520, endPoint y: 143, distance: 19.3
click at [502, 143] on div "提现订单列表 充值总金额： 500" at bounding box center [415, 149] width 621 height 20
click at [508, 120] on button "查 询" at bounding box center [503, 119] width 22 height 11
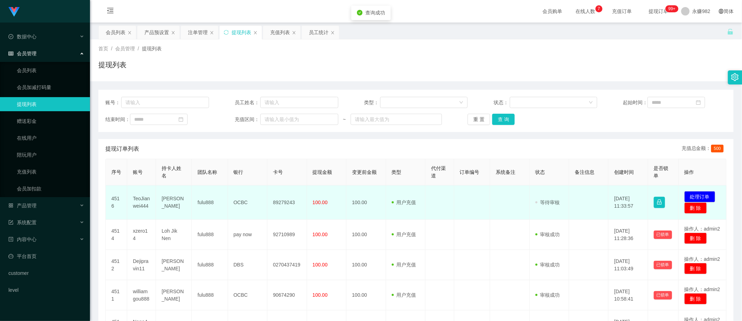
click at [169, 200] on td "[PERSON_NAME]" at bounding box center [174, 202] width 36 height 34
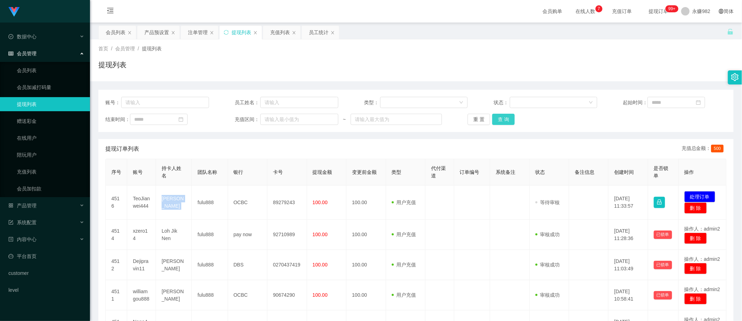
click at [498, 117] on button "查 询" at bounding box center [503, 119] width 22 height 11
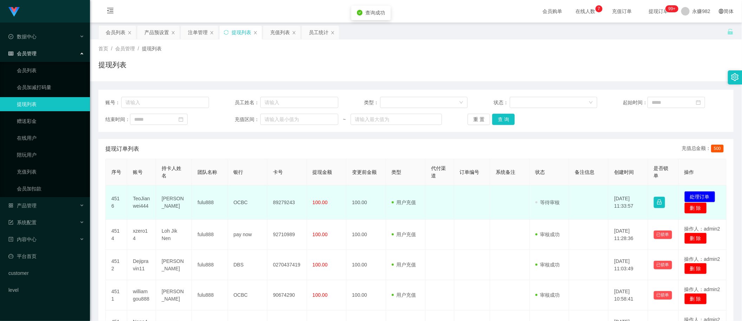
click at [138, 203] on td "TeoJianwei444" at bounding box center [141, 202] width 29 height 34
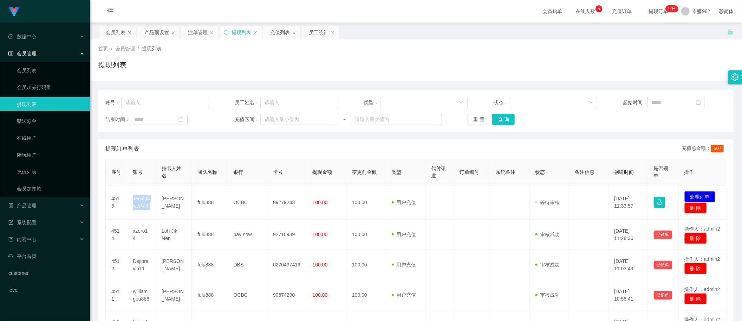
click at [159, 32] on div "产品预设置" at bounding box center [156, 32] width 25 height 13
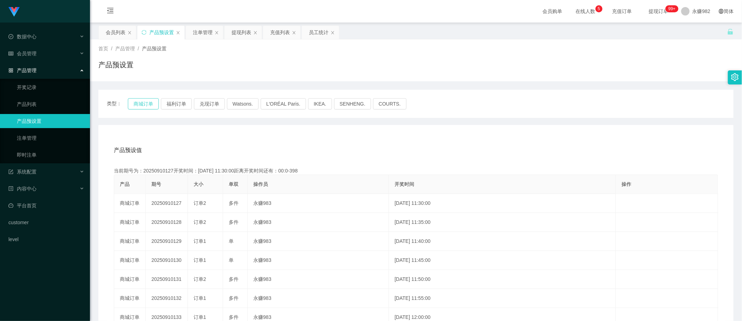
click at [143, 104] on button "商城订单" at bounding box center [143, 103] width 31 height 11
click at [250, 126] on div "产品预设值 添加期号 当前期号为：20250910129开奖时间：[DATE] 11:40:00距离开奖时间还有：01:56 产品 期号 大小 单双 操作员 …" at bounding box center [416, 270] width 636 height 290
click at [175, 99] on button "福利订单" at bounding box center [176, 103] width 31 height 11
click at [147, 108] on button "商城订单" at bounding box center [143, 103] width 31 height 11
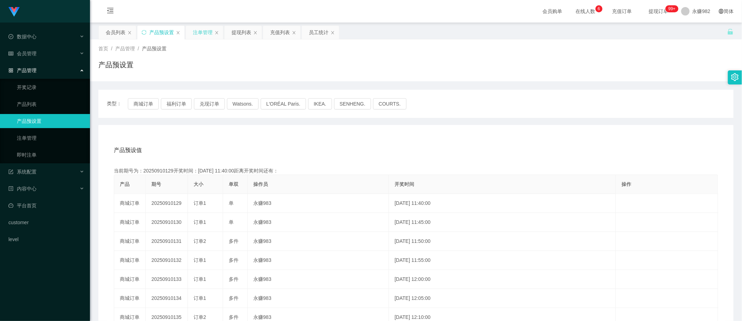
click at [201, 34] on div "注单管理" at bounding box center [203, 32] width 20 height 13
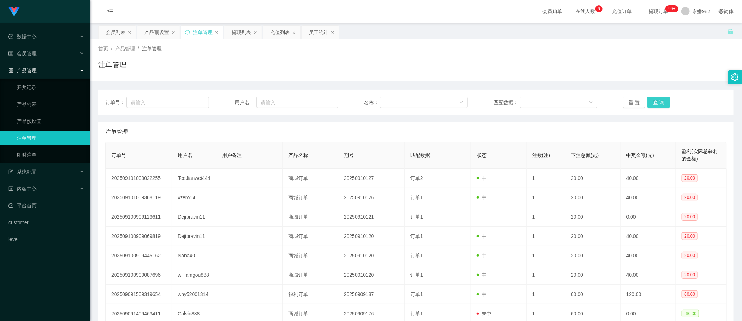
click at [653, 100] on button "查 询" at bounding box center [659, 102] width 22 height 11
click at [489, 143] on th "状态" at bounding box center [499, 155] width 56 height 26
click at [664, 103] on button "查 询" at bounding box center [659, 102] width 22 height 11
drag, startPoint x: 387, startPoint y: 118, endPoint x: 520, endPoint y: 107, distance: 133.3
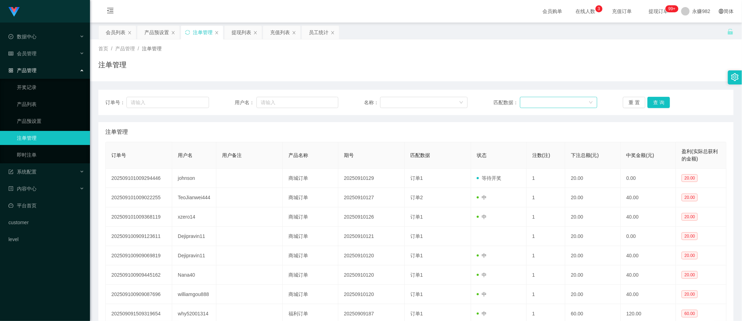
click at [387, 118] on div "订单号： 用户名： 名称： 匹配数据： 重 置 查 询 注单管理 订单号 用户名 用户备注 产品名称 期号 匹配数据 状态 注数(注) 下注总额(元) 中奖金…" at bounding box center [416, 237] width 636 height 295
click at [657, 101] on button "查 询" at bounding box center [659, 102] width 22 height 11
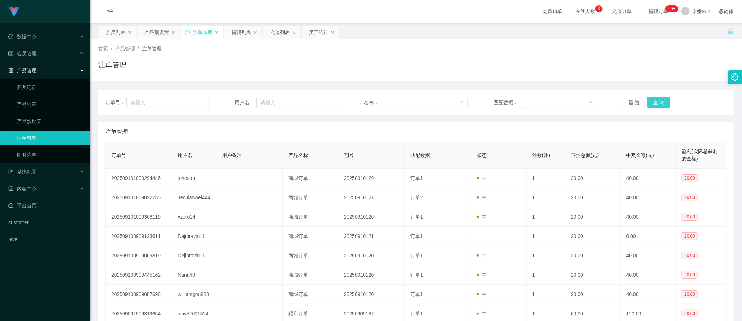
click at [657, 101] on button "查 询" at bounding box center [659, 102] width 22 height 11
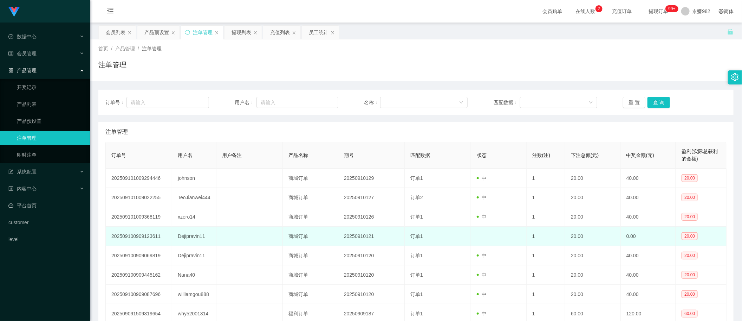
click at [415, 241] on td "订单1" at bounding box center [438, 235] width 66 height 19
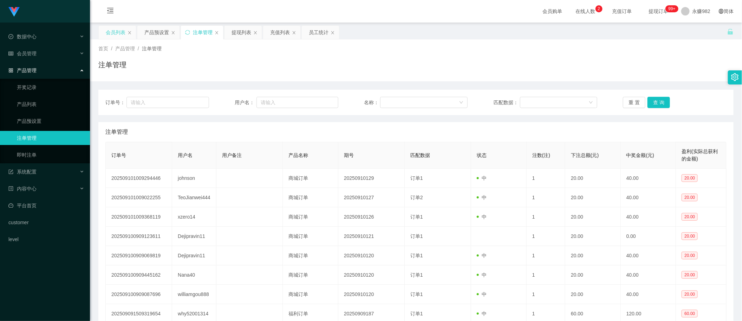
click at [114, 28] on div "会员列表" at bounding box center [116, 32] width 20 height 13
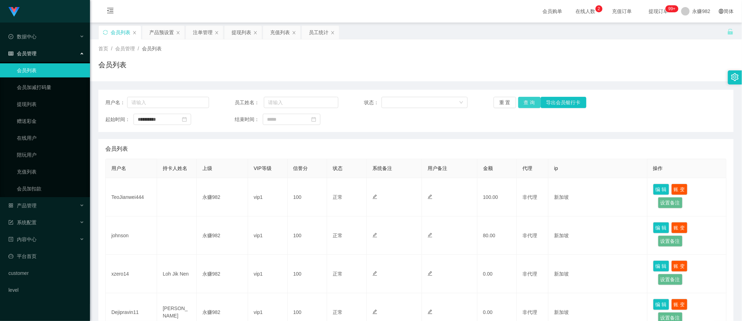
click at [533, 99] on button "查 询" at bounding box center [529, 102] width 22 height 11
click at [241, 32] on div "提现列表" at bounding box center [242, 32] width 20 height 13
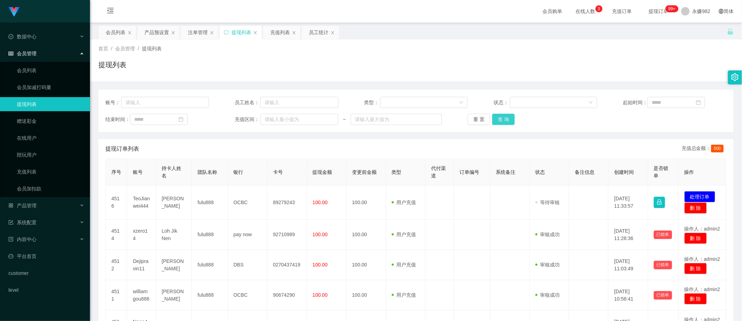
click at [509, 117] on button "查 询" at bounding box center [503, 119] width 22 height 11
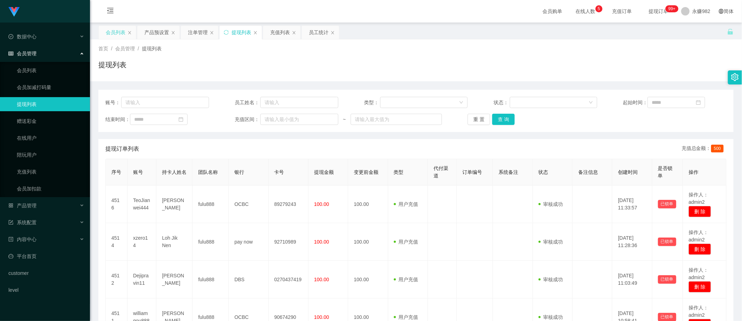
click at [119, 36] on div "会员列表" at bounding box center [116, 32] width 20 height 13
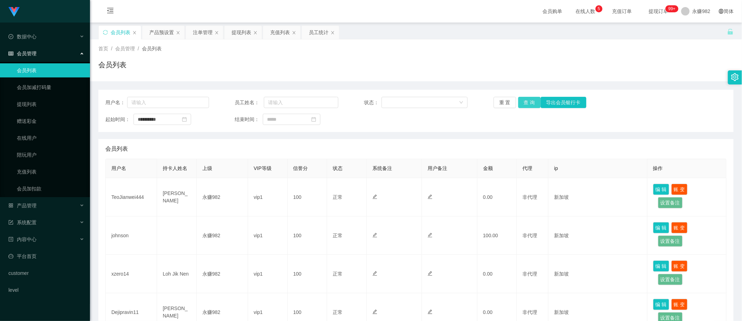
click at [523, 104] on button "查 询" at bounding box center [529, 102] width 22 height 11
click at [392, 132] on div "**********" at bounding box center [416, 260] width 636 height 341
click at [533, 105] on button "查 询" at bounding box center [529, 102] width 22 height 11
click at [232, 30] on div "提现列表" at bounding box center [243, 32] width 37 height 13
click at [241, 36] on div "提现列表" at bounding box center [242, 32] width 20 height 13
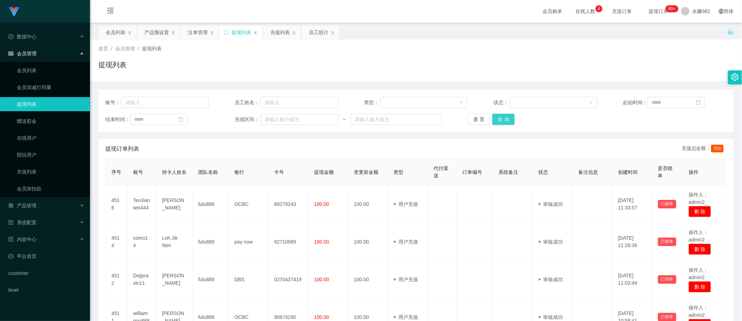
click at [503, 120] on button "查 询" at bounding box center [503, 119] width 22 height 11
click at [505, 117] on button "查 询" at bounding box center [503, 119] width 22 height 11
click at [112, 33] on div "会员列表" at bounding box center [116, 32] width 20 height 13
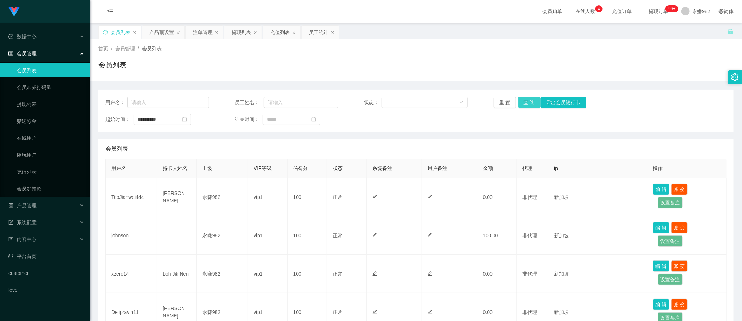
click at [523, 105] on button "查 询" at bounding box center [529, 102] width 22 height 11
click at [427, 124] on div "**********" at bounding box center [415, 119] width 621 height 11
click at [531, 98] on button "查 询" at bounding box center [529, 102] width 22 height 11
click at [241, 33] on div "提现列表" at bounding box center [242, 32] width 20 height 13
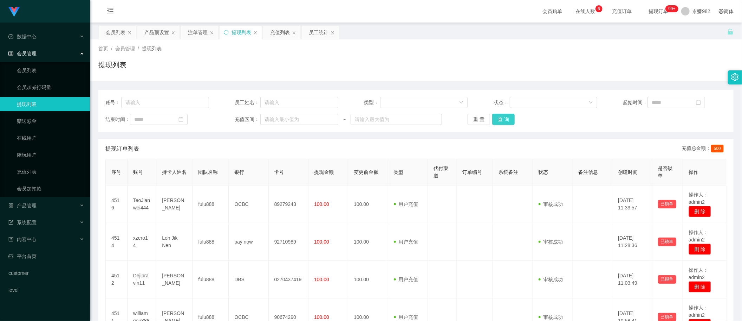
click at [499, 118] on button "查 询" at bounding box center [503, 119] width 22 height 11
click at [542, 65] on div "提现列表" at bounding box center [416, 67] width 636 height 16
click at [505, 114] on button "查 询" at bounding box center [503, 119] width 22 height 11
click at [505, 118] on button "查 询" at bounding box center [503, 119] width 22 height 11
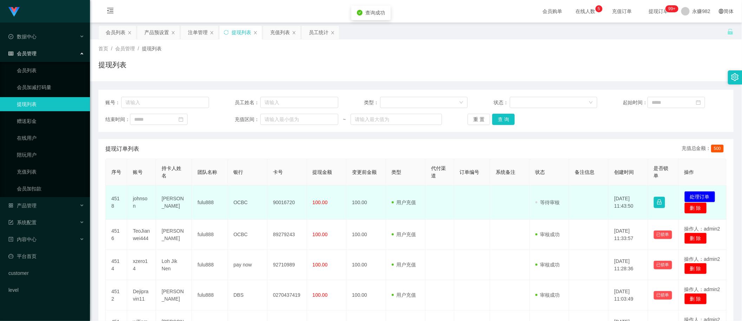
click at [136, 197] on td "johnson" at bounding box center [141, 202] width 29 height 34
click at [162, 201] on td "[PERSON_NAME]" at bounding box center [174, 202] width 36 height 34
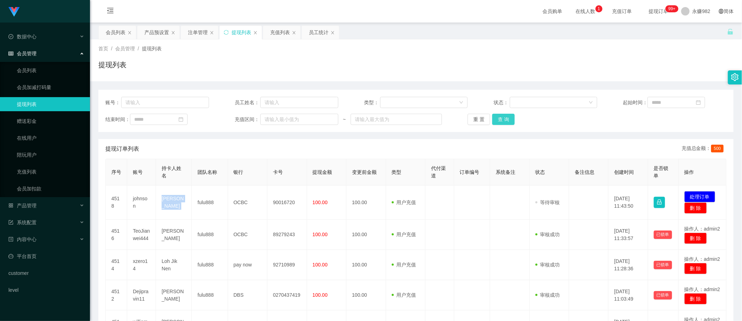
click at [507, 120] on button "查 询" at bounding box center [503, 119] width 22 height 11
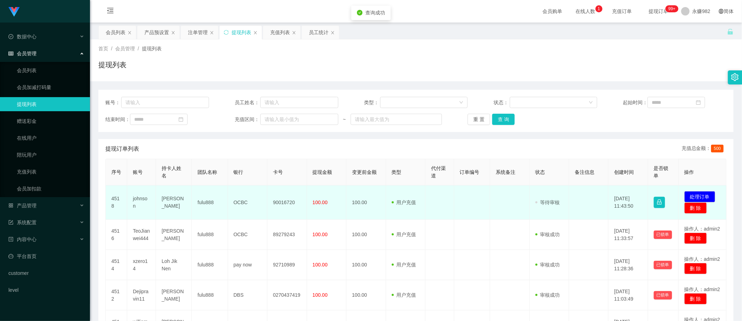
click at [135, 199] on td "johnson" at bounding box center [141, 202] width 29 height 34
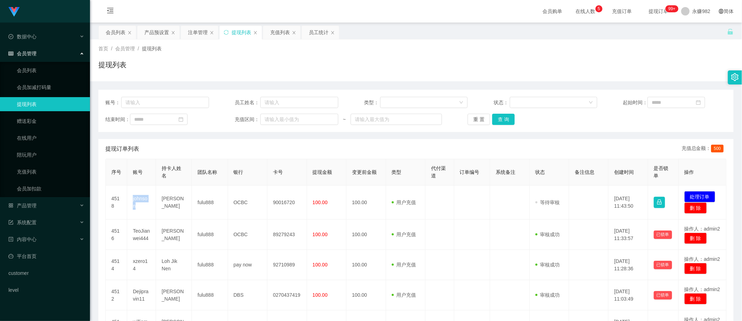
drag, startPoint x: 429, startPoint y: 144, endPoint x: 450, endPoint y: 147, distance: 20.8
click at [429, 144] on div "提现订单列表 充值总金额： 500" at bounding box center [415, 149] width 621 height 20
click at [505, 116] on button "查 询" at bounding box center [503, 119] width 22 height 11
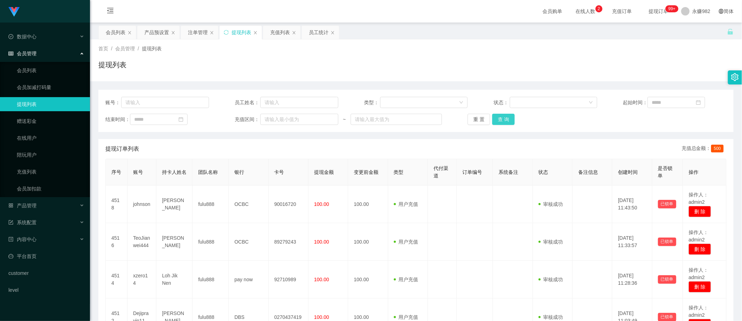
click at [501, 115] on button "查 询" at bounding box center [503, 119] width 22 height 11
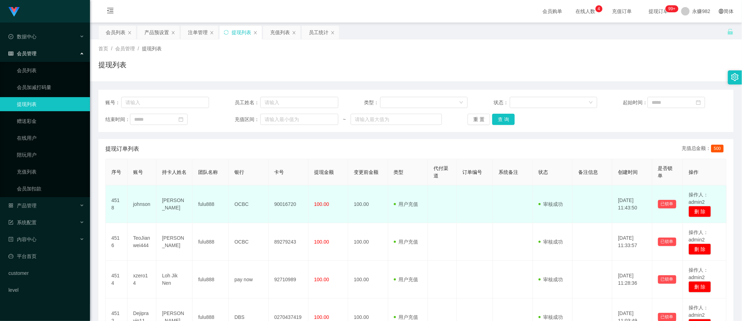
click at [280, 208] on td "90016720" at bounding box center [289, 204] width 40 height 38
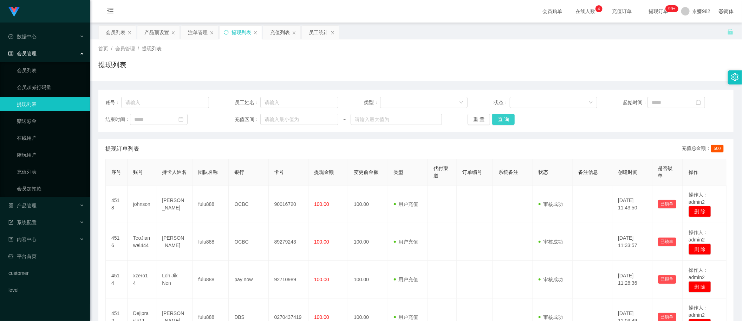
click at [501, 120] on button "查 询" at bounding box center [503, 119] width 22 height 11
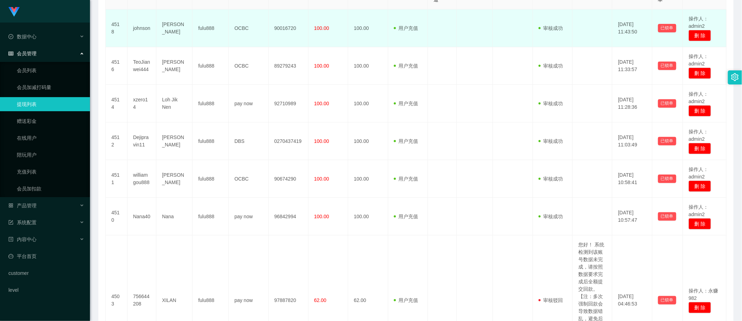
scroll to position [132, 0]
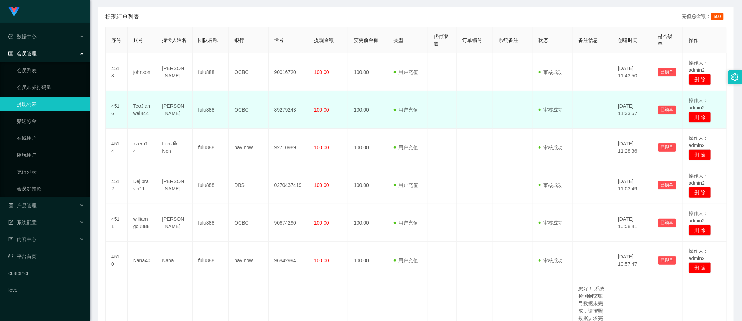
click at [383, 115] on td "100.00" at bounding box center [368, 110] width 40 height 38
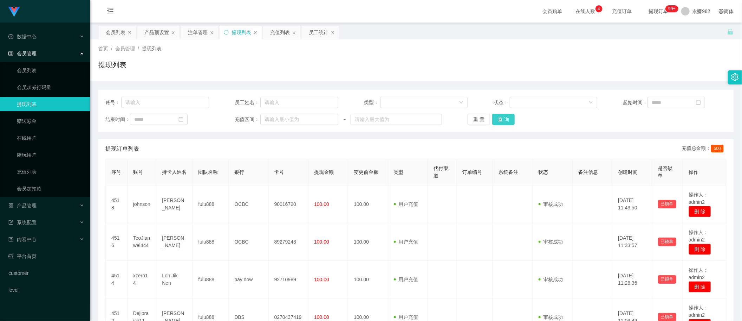
click at [498, 117] on button "查 询" at bounding box center [503, 119] width 22 height 11
drag, startPoint x: 335, startPoint y: 58, endPoint x: 259, endPoint y: 18, distance: 85.4
click at [335, 58] on div "首页 / 会员管理 / 提现列表 / 提现列表" at bounding box center [416, 60] width 636 height 31
click at [431, 64] on div "提现列表" at bounding box center [416, 67] width 636 height 16
click at [495, 115] on button "查 询" at bounding box center [503, 119] width 22 height 11
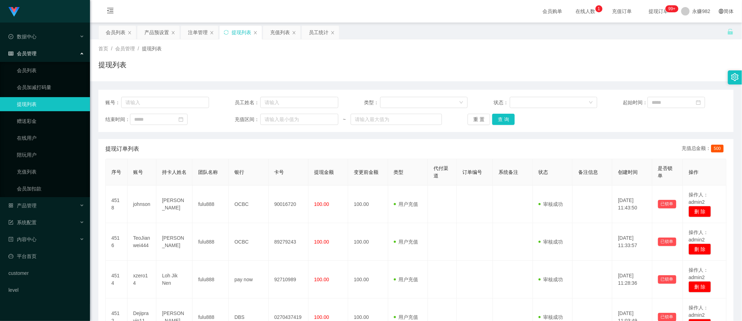
click at [426, 63] on div "提现列表" at bounding box center [416, 67] width 636 height 16
click at [507, 122] on button "查 询" at bounding box center [503, 119] width 22 height 11
click at [495, 117] on button "查 询" at bounding box center [503, 119] width 22 height 11
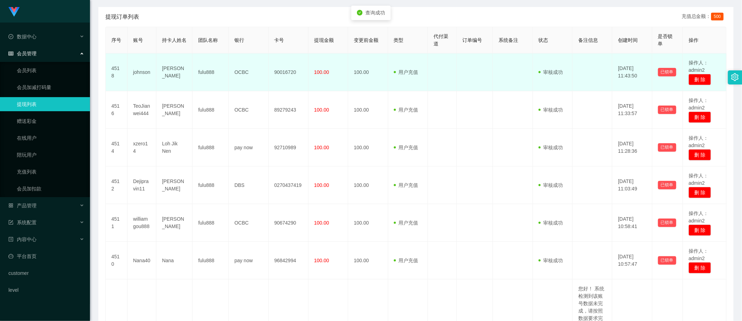
scroll to position [88, 0]
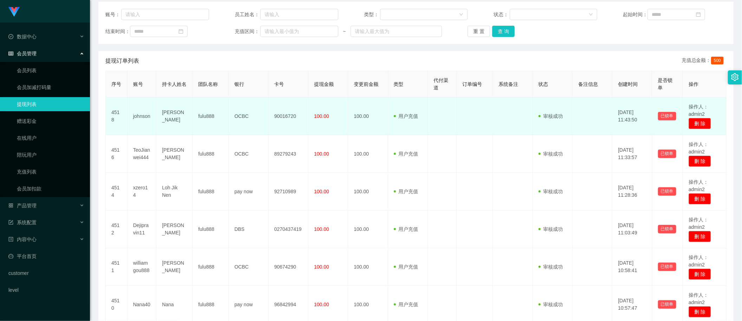
click at [363, 123] on td "100.00" at bounding box center [368, 116] width 40 height 38
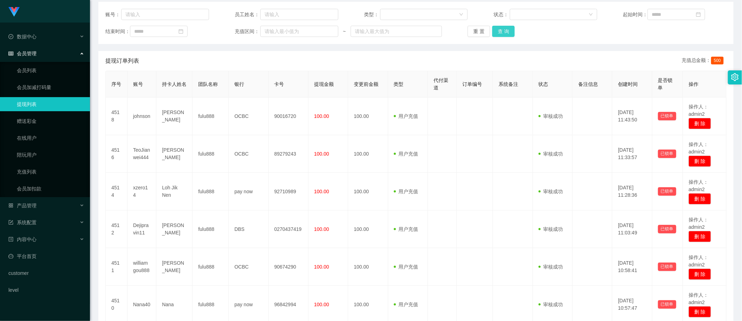
click at [502, 31] on button "查 询" at bounding box center [503, 31] width 22 height 11
click at [506, 32] on button "查 询" at bounding box center [503, 31] width 22 height 11
